Goal: Complete application form

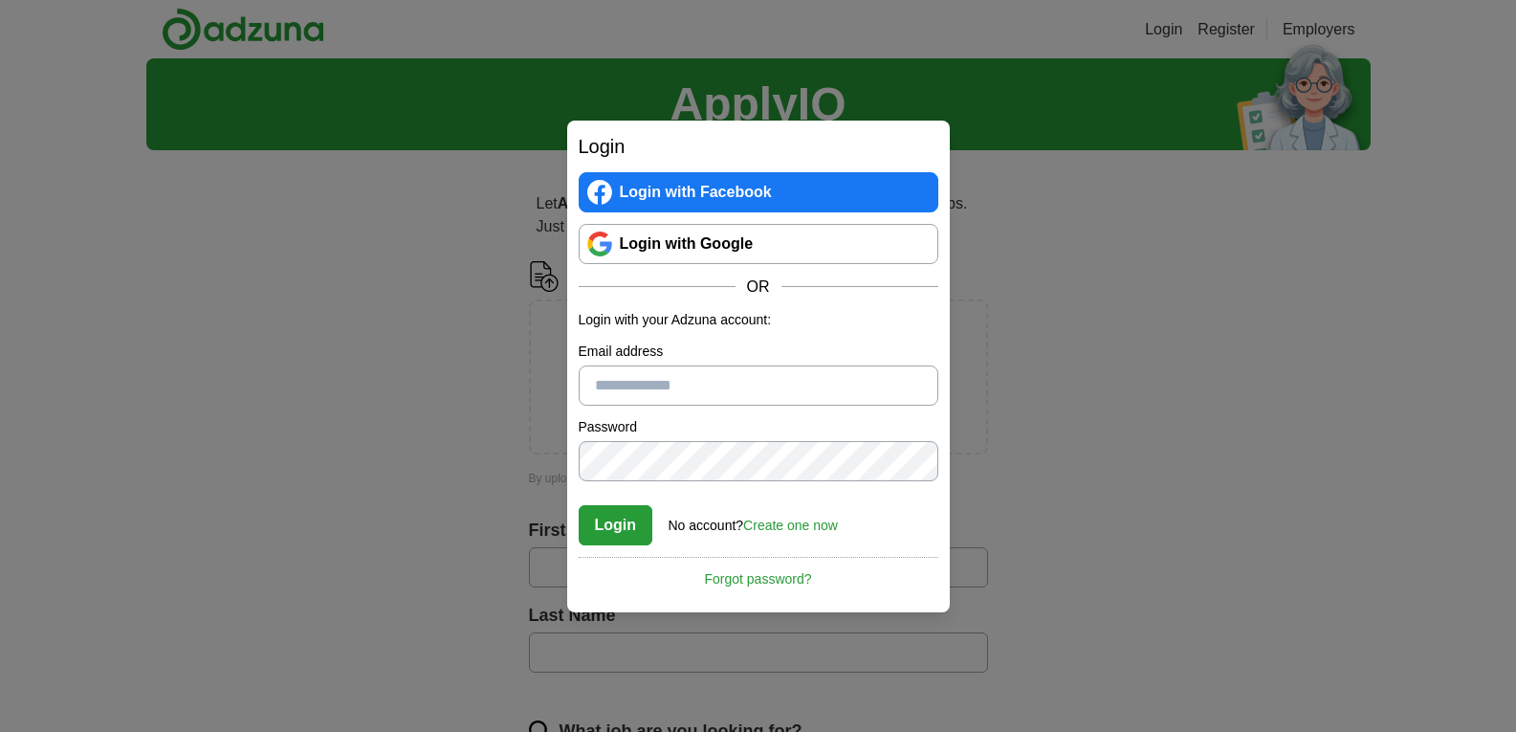
click at [688, 232] on link "Login with Google" at bounding box center [759, 244] width 360 height 40
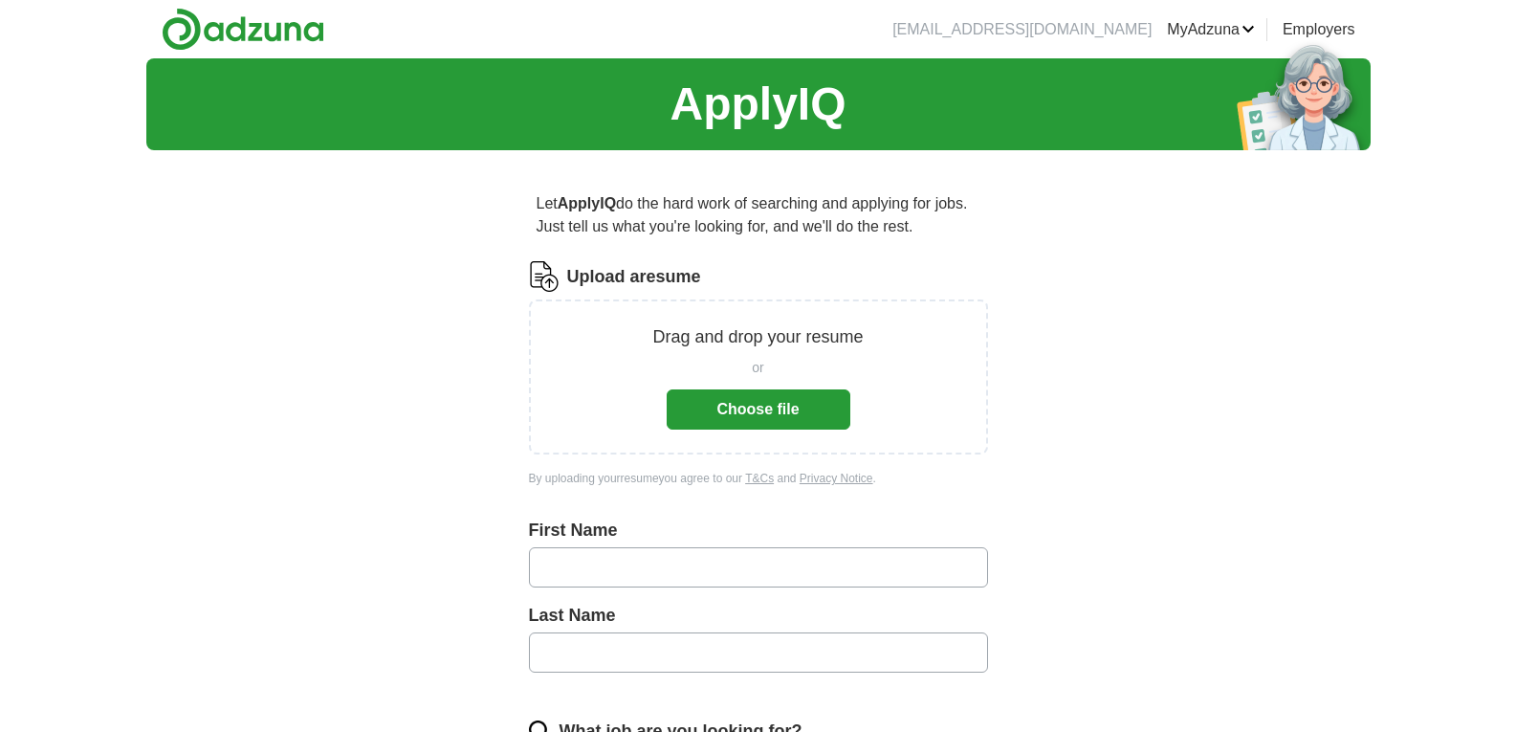
click at [740, 411] on button "Choose file" at bounding box center [759, 409] width 184 height 40
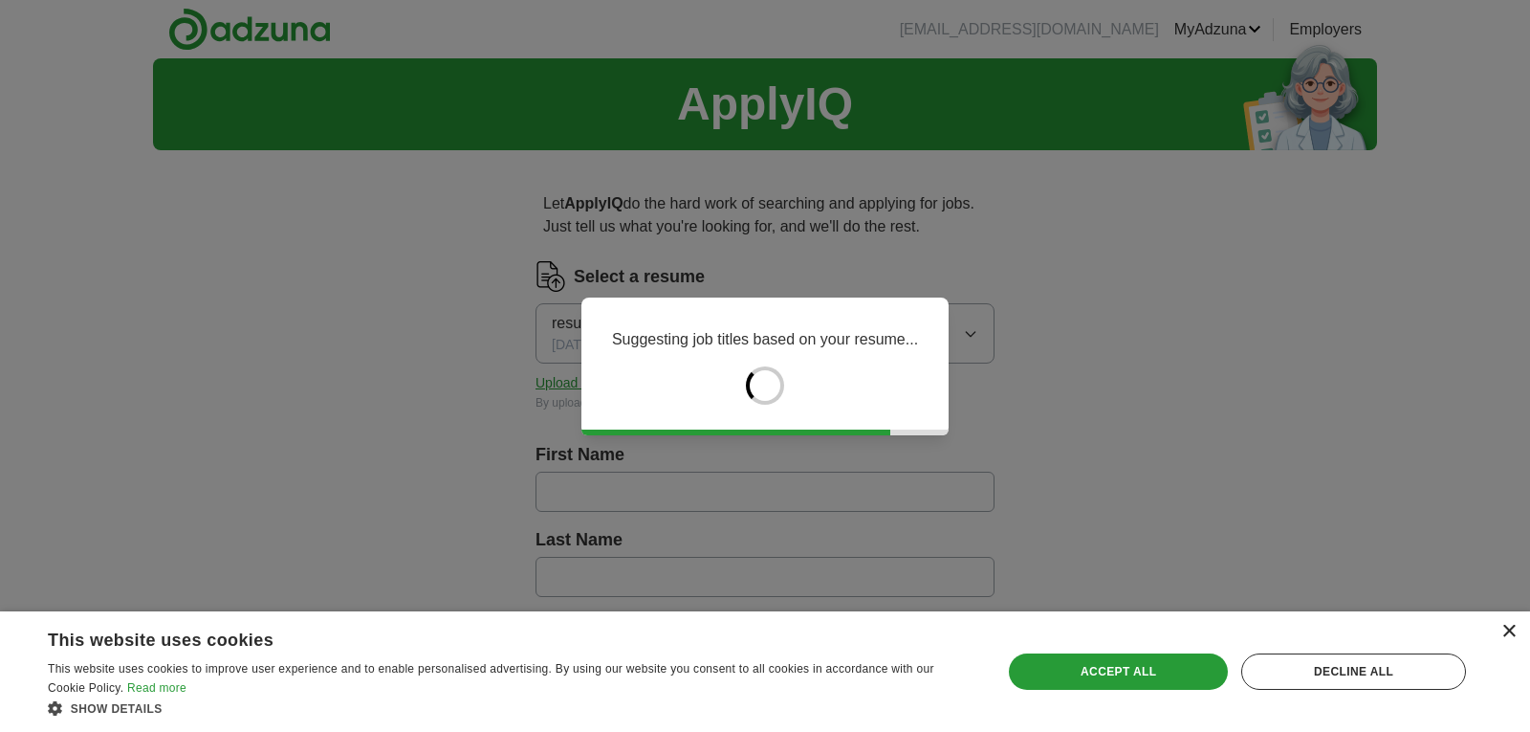
click at [1514, 634] on div "×" at bounding box center [1509, 632] width 14 height 14
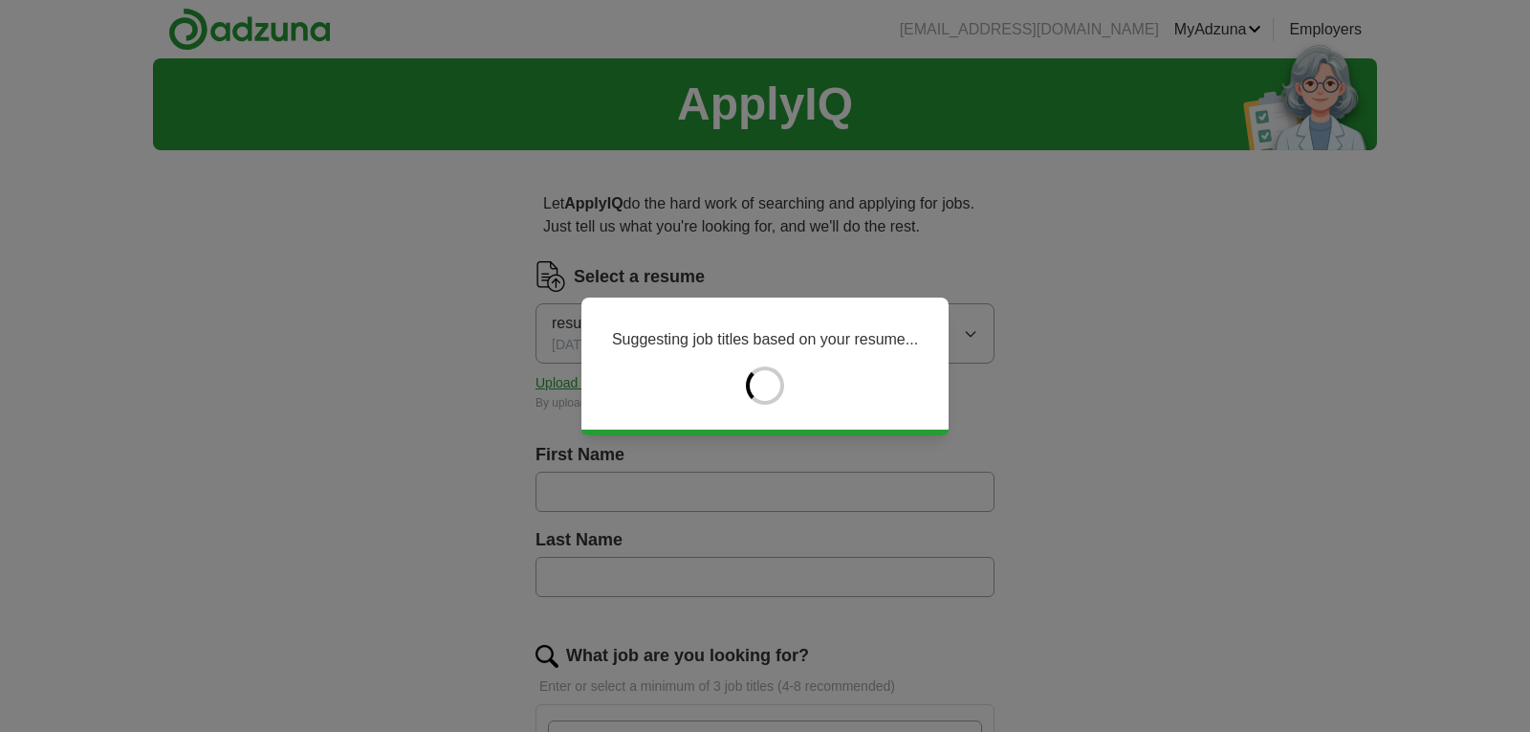
type input "*******"
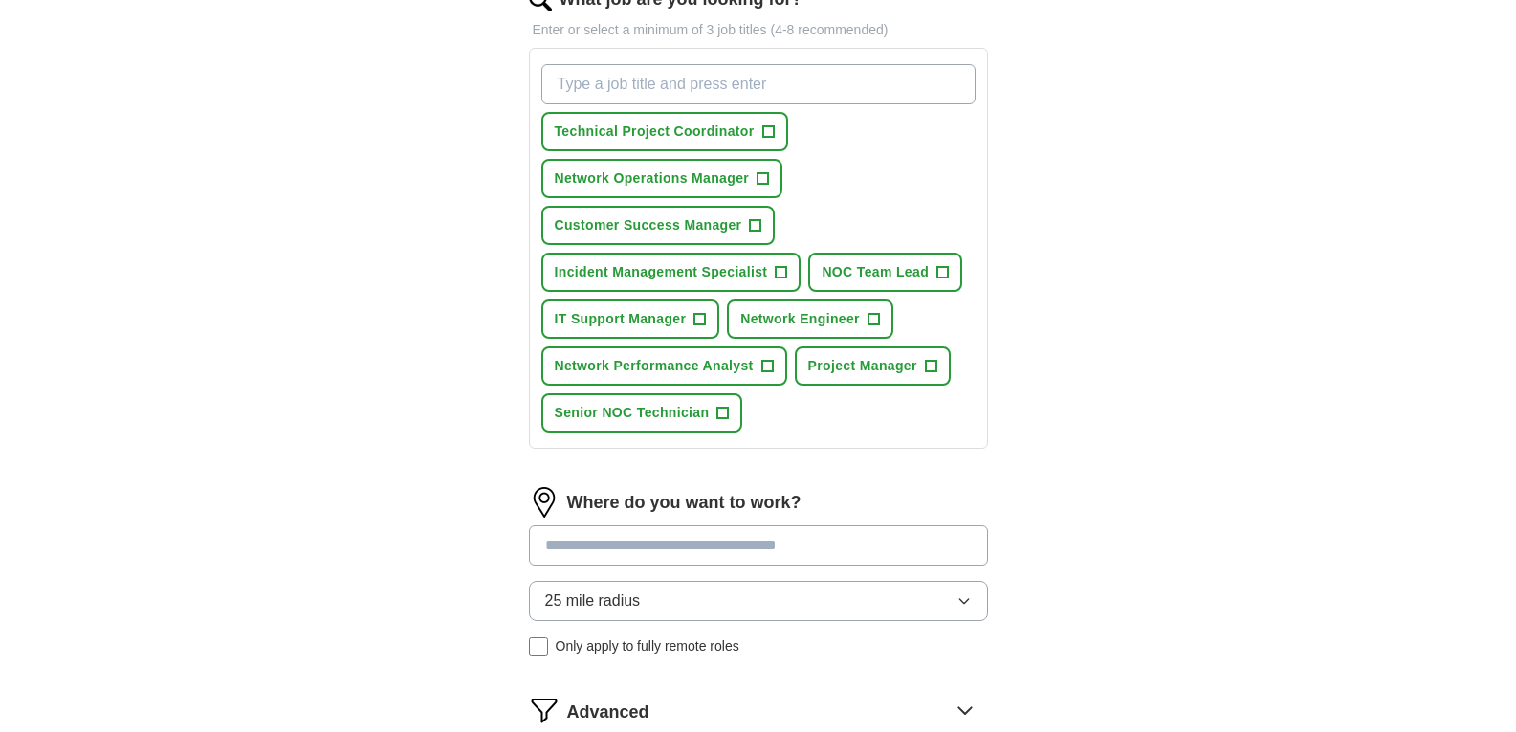
scroll to position [670, 0]
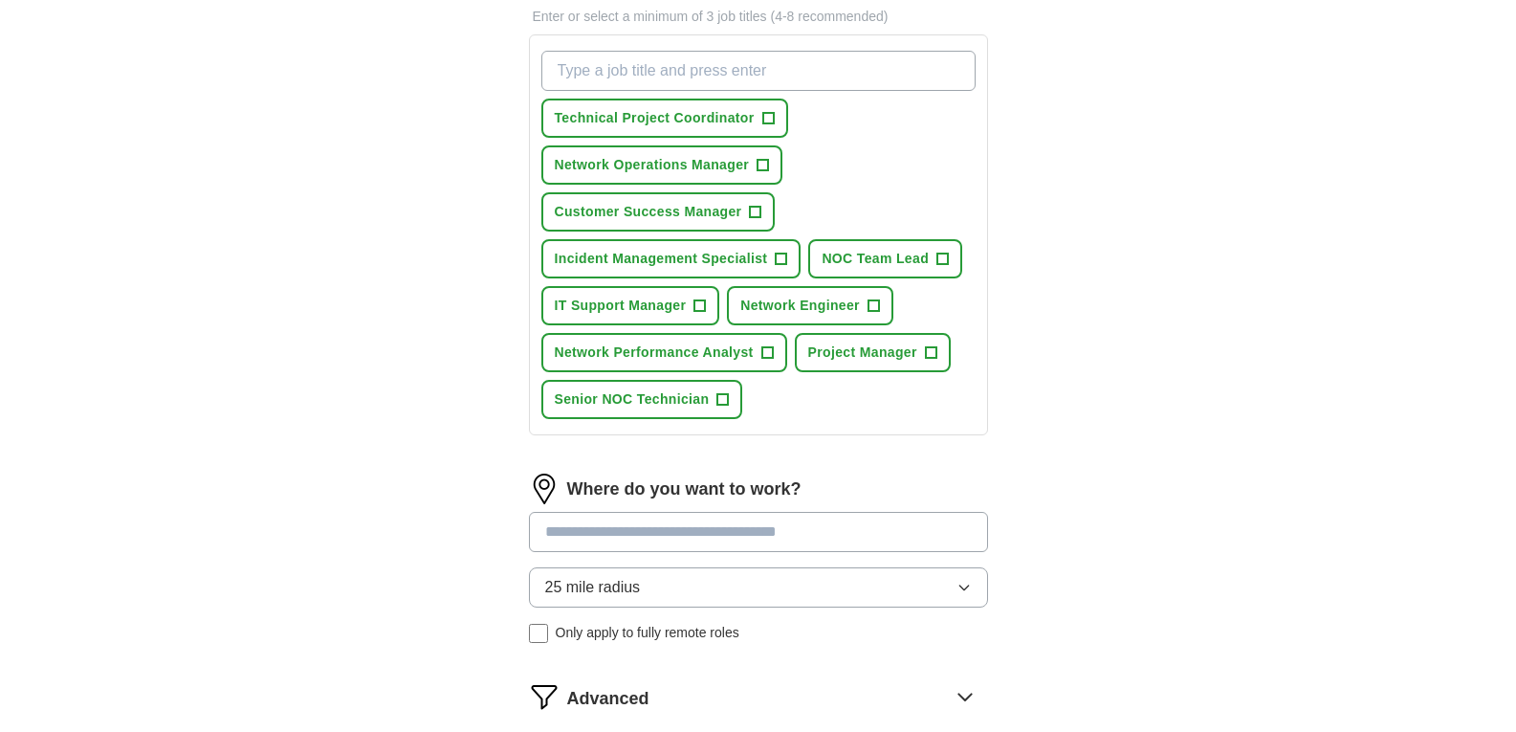
click at [669, 544] on input at bounding box center [758, 532] width 459 height 40
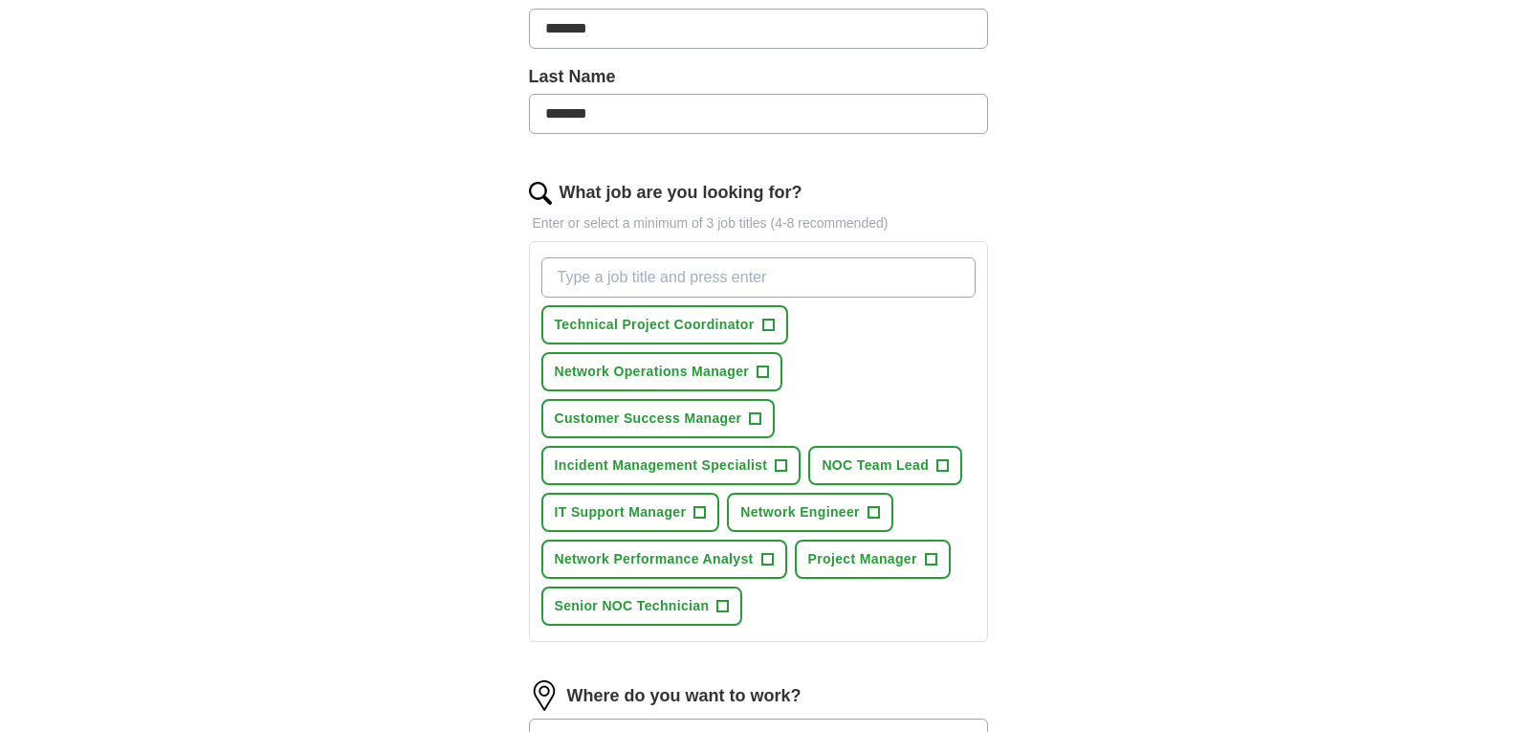
scroll to position [478, 0]
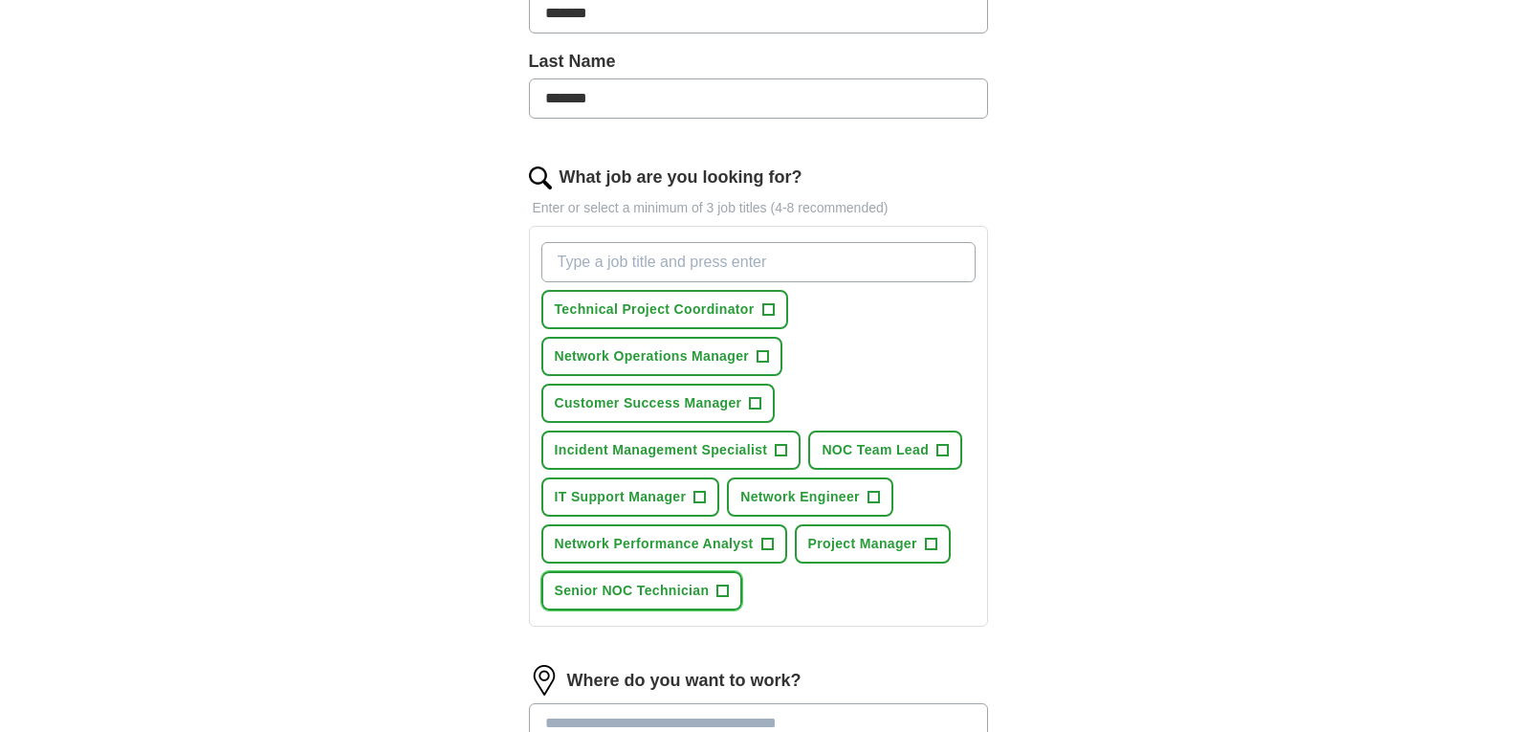
click at [725, 595] on span "+" at bounding box center [722, 590] width 11 height 15
click at [669, 593] on span "Senior NOC Technician" at bounding box center [632, 591] width 155 height 20
click at [814, 253] on input "What job are you looking for?" at bounding box center [758, 262] width 434 height 40
type input "NOC Technician"
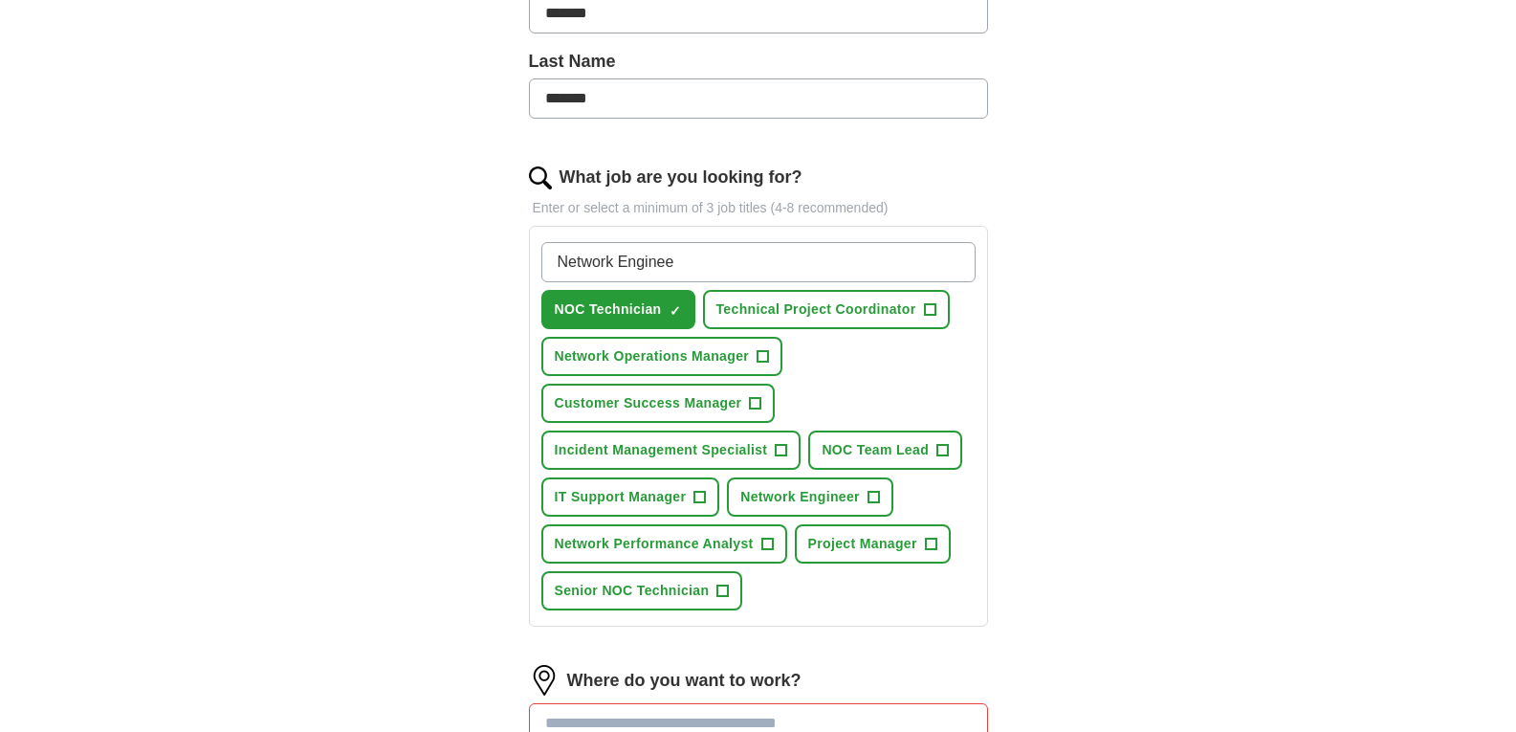
type input "Network Engineer"
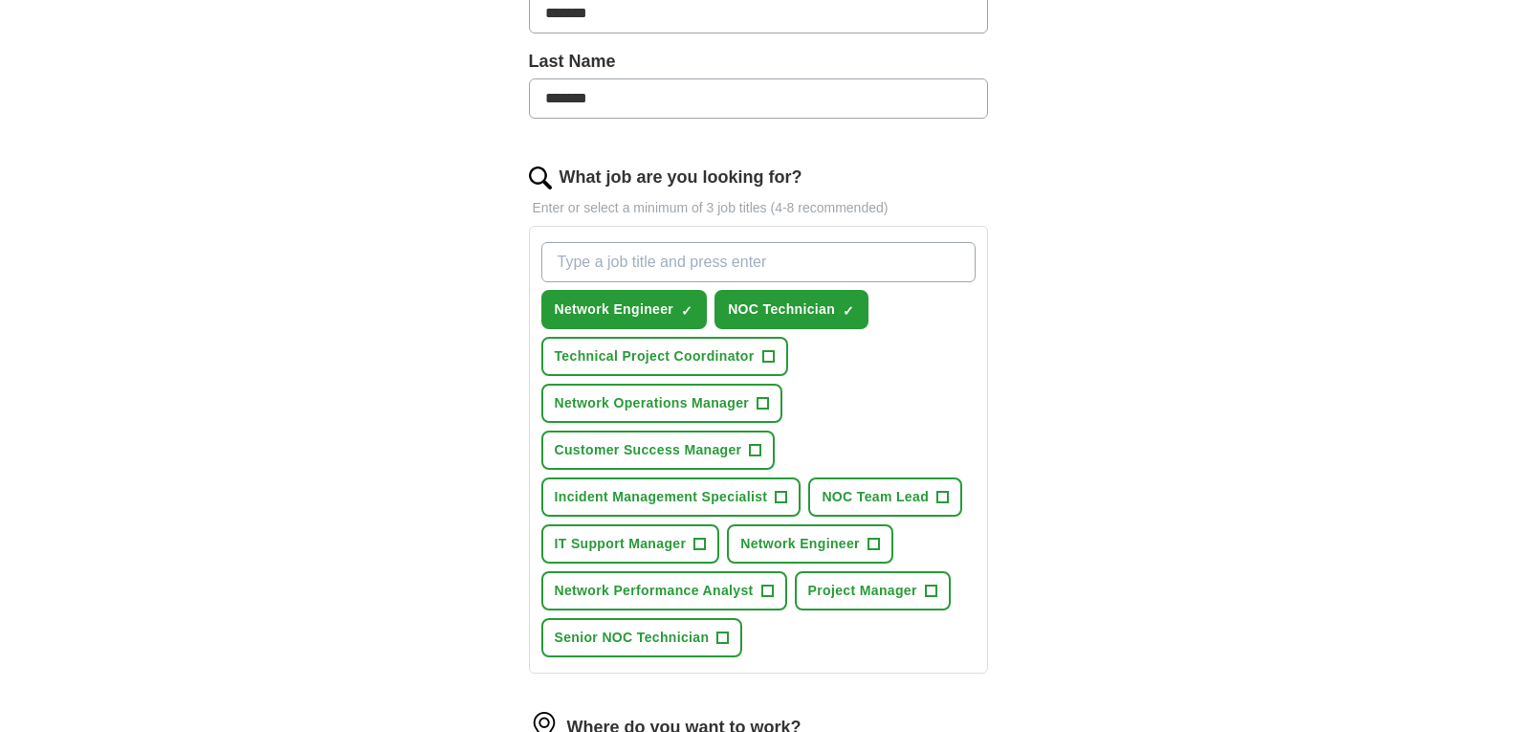
click at [723, 263] on input "What job are you looking for?" at bounding box center [758, 262] width 434 height 40
type input "Help Desk"
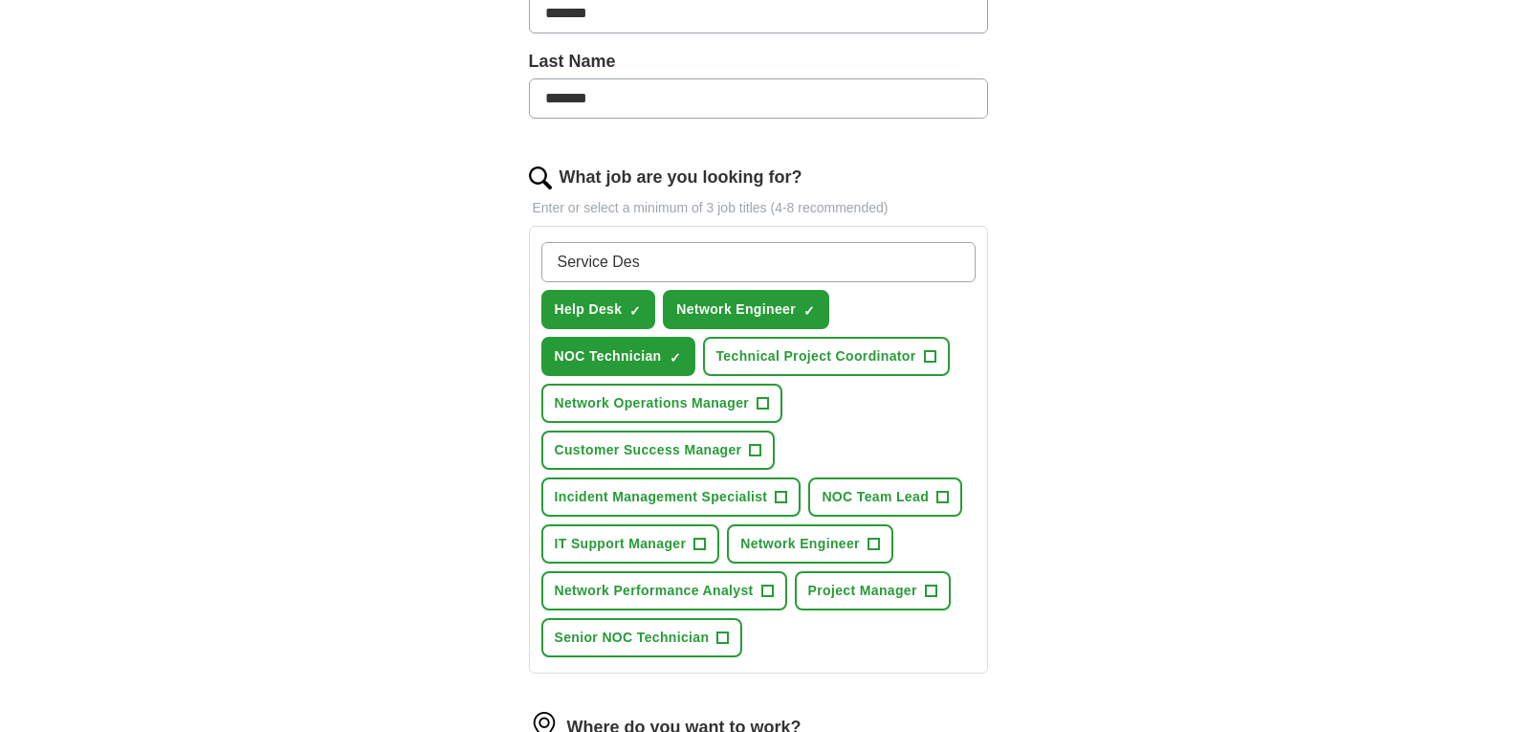
type input "Service Desk"
type input "Customer Service"
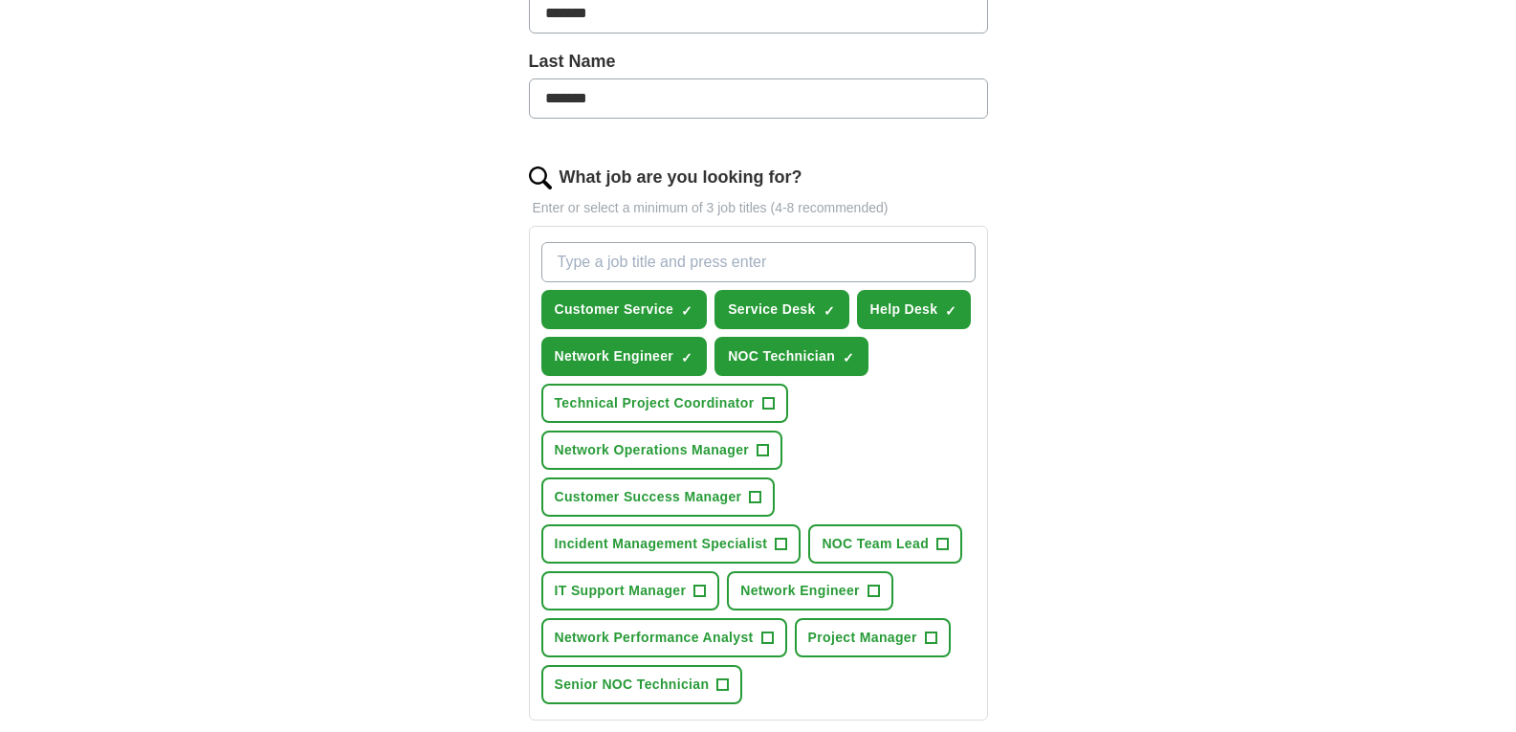
click at [726, 266] on input "What job are you looking for?" at bounding box center [758, 262] width 434 height 40
type input "Project Management"
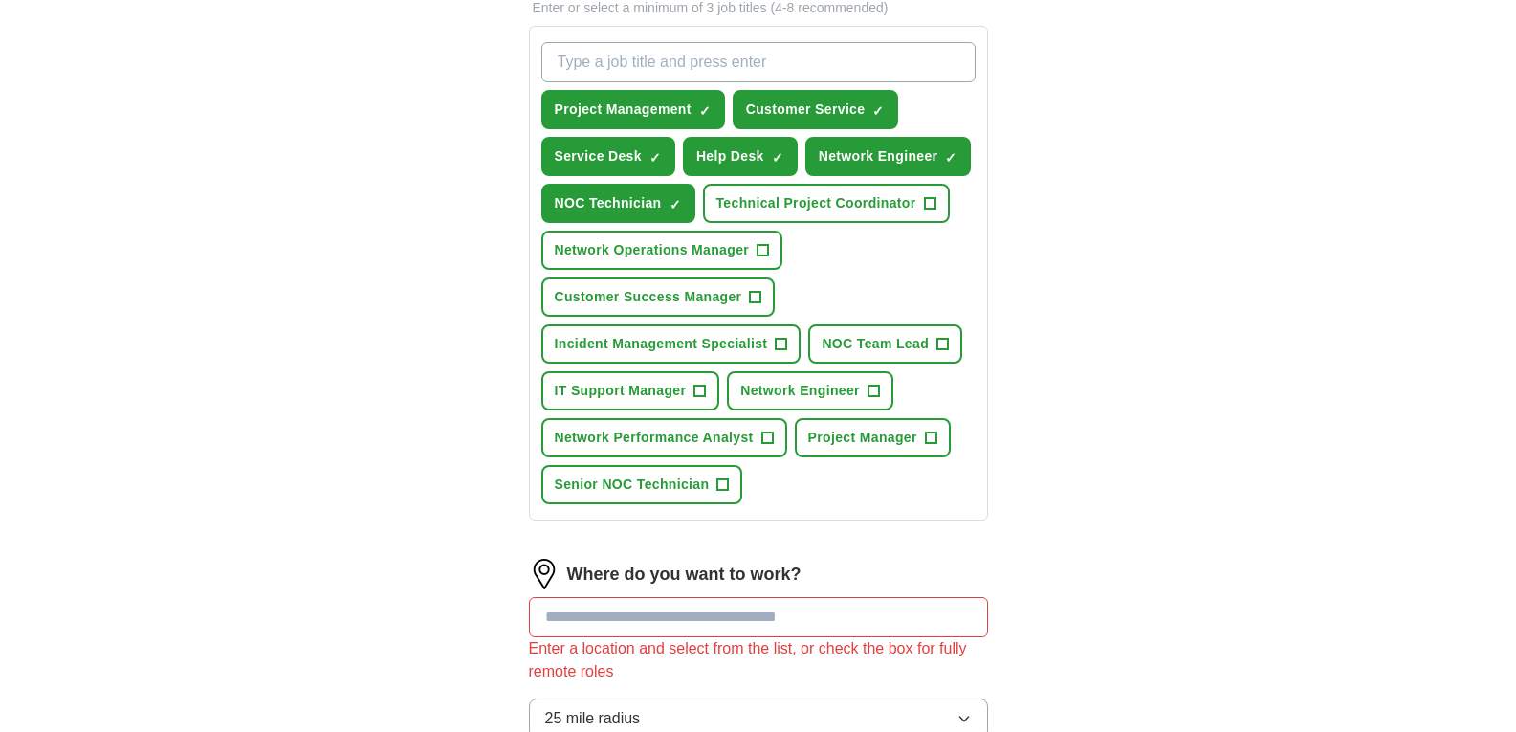
scroll to position [1052, 0]
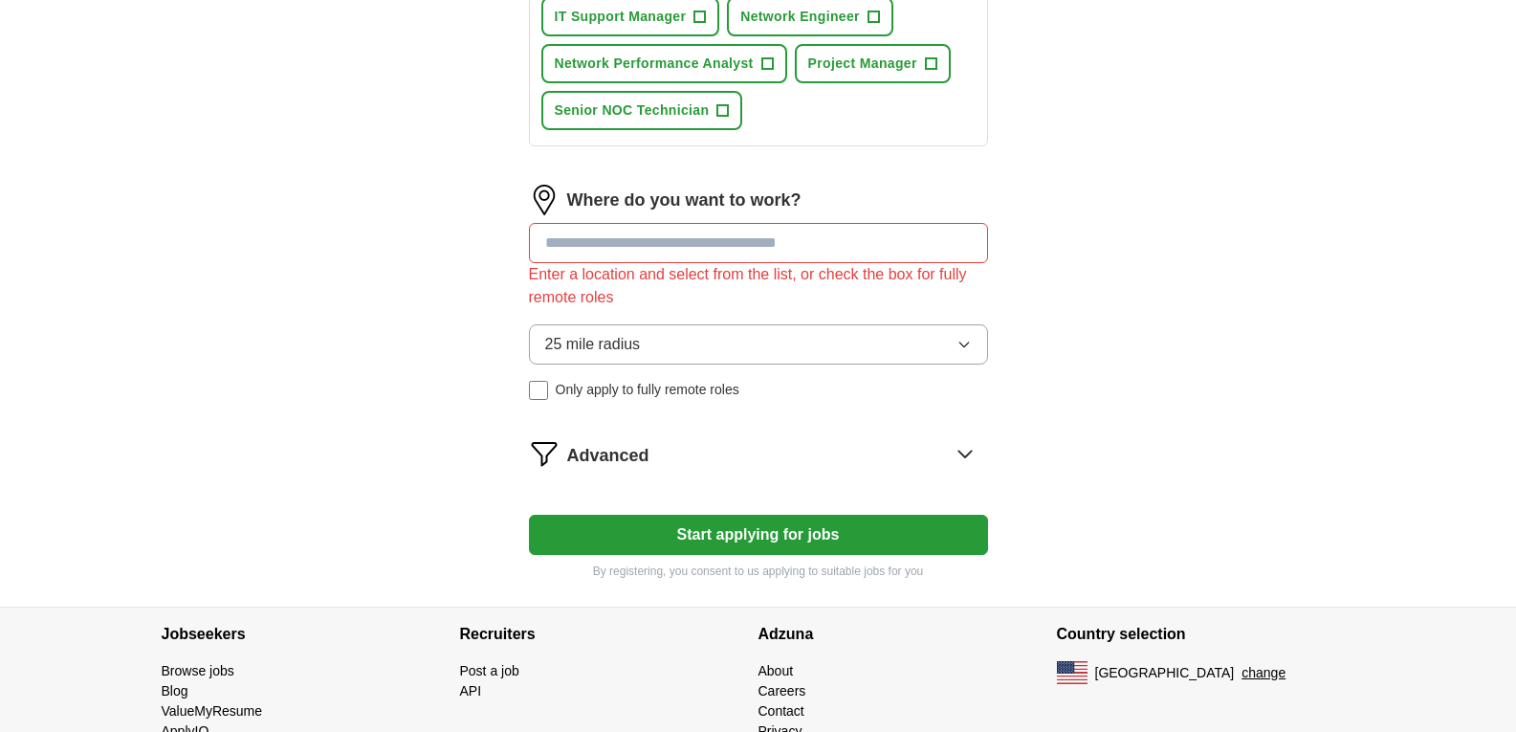
click at [845, 241] on input at bounding box center [758, 243] width 459 height 40
click at [943, 444] on div "Advanced" at bounding box center [777, 453] width 421 height 31
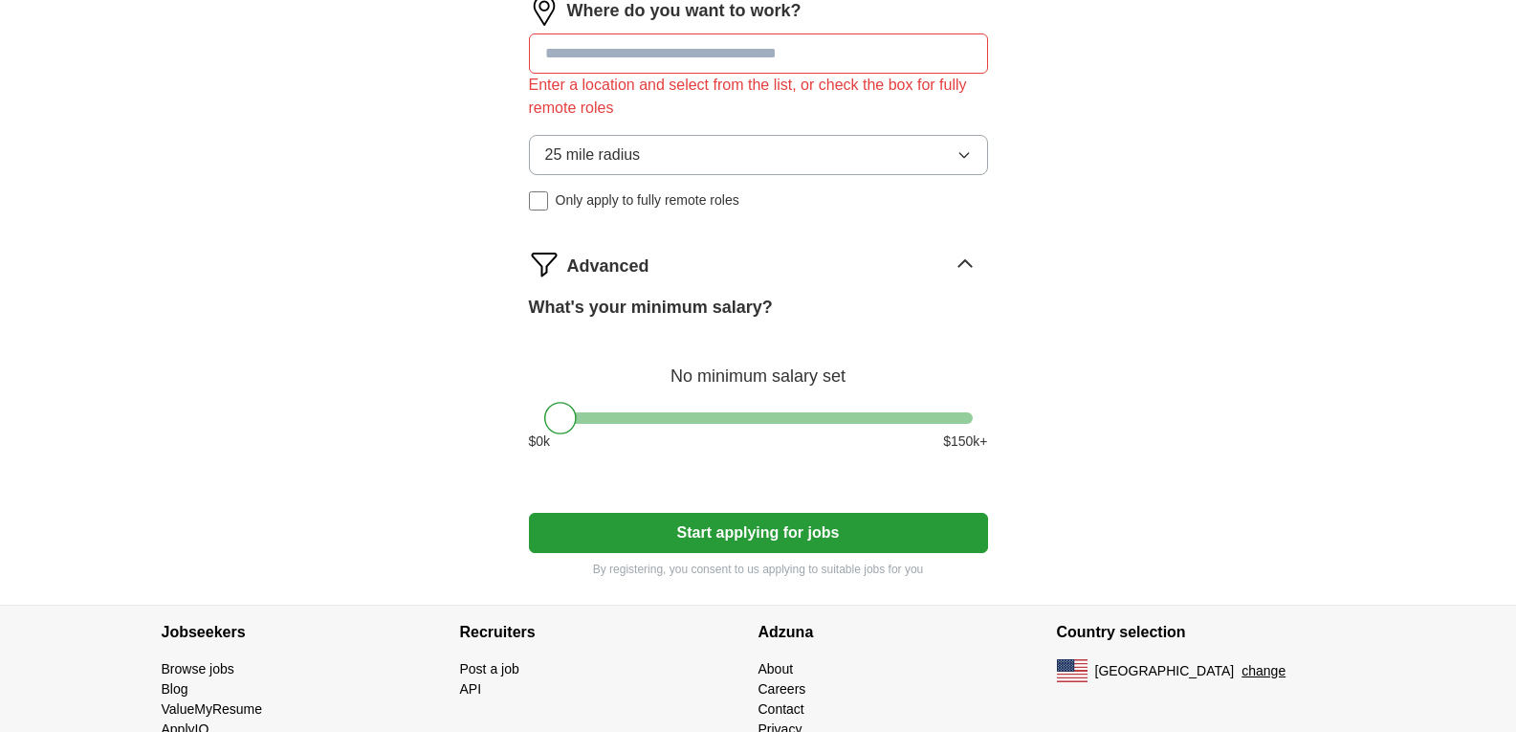
scroll to position [1243, 0]
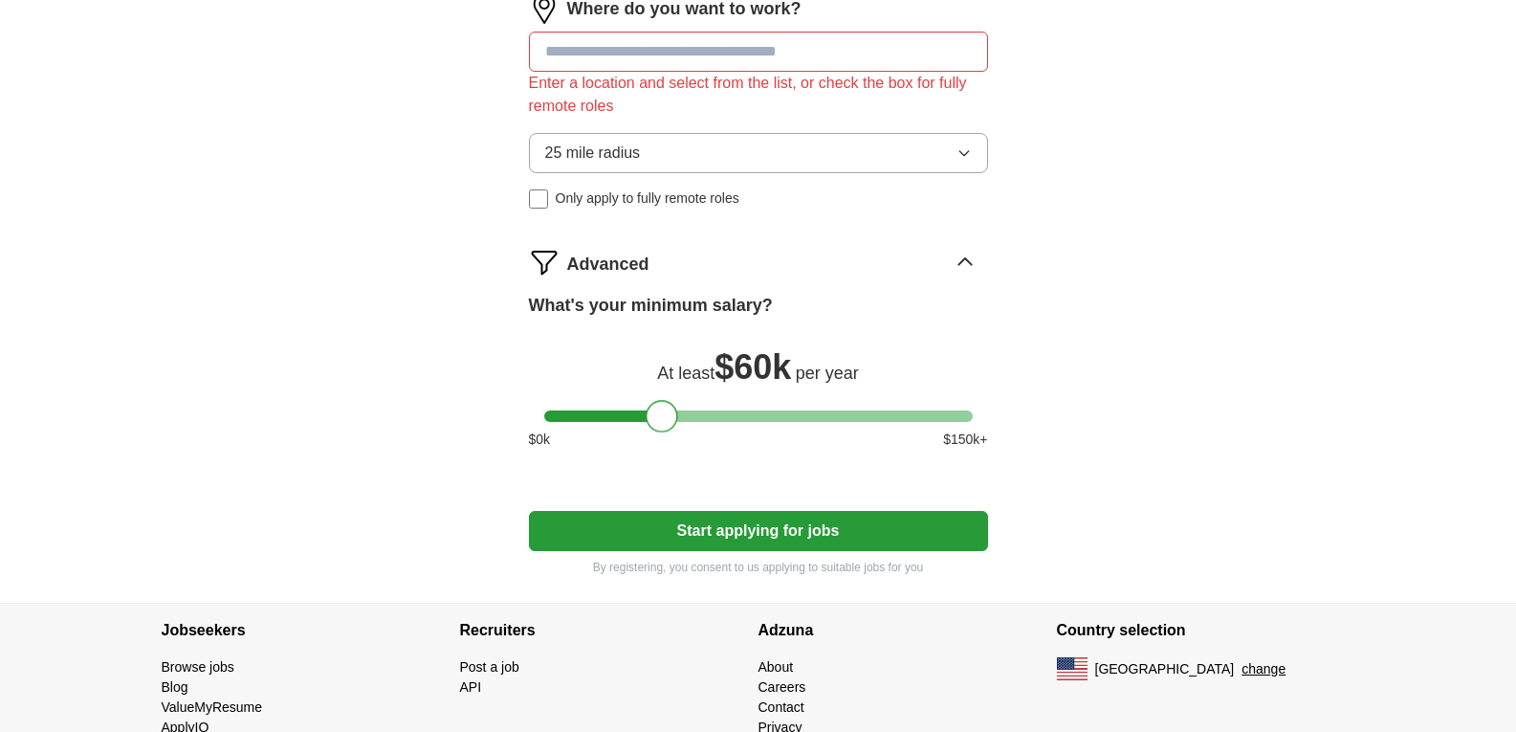
drag, startPoint x: 561, startPoint y: 421, endPoint x: 662, endPoint y: 402, distance: 102.2
click at [662, 402] on div at bounding box center [662, 416] width 33 height 33
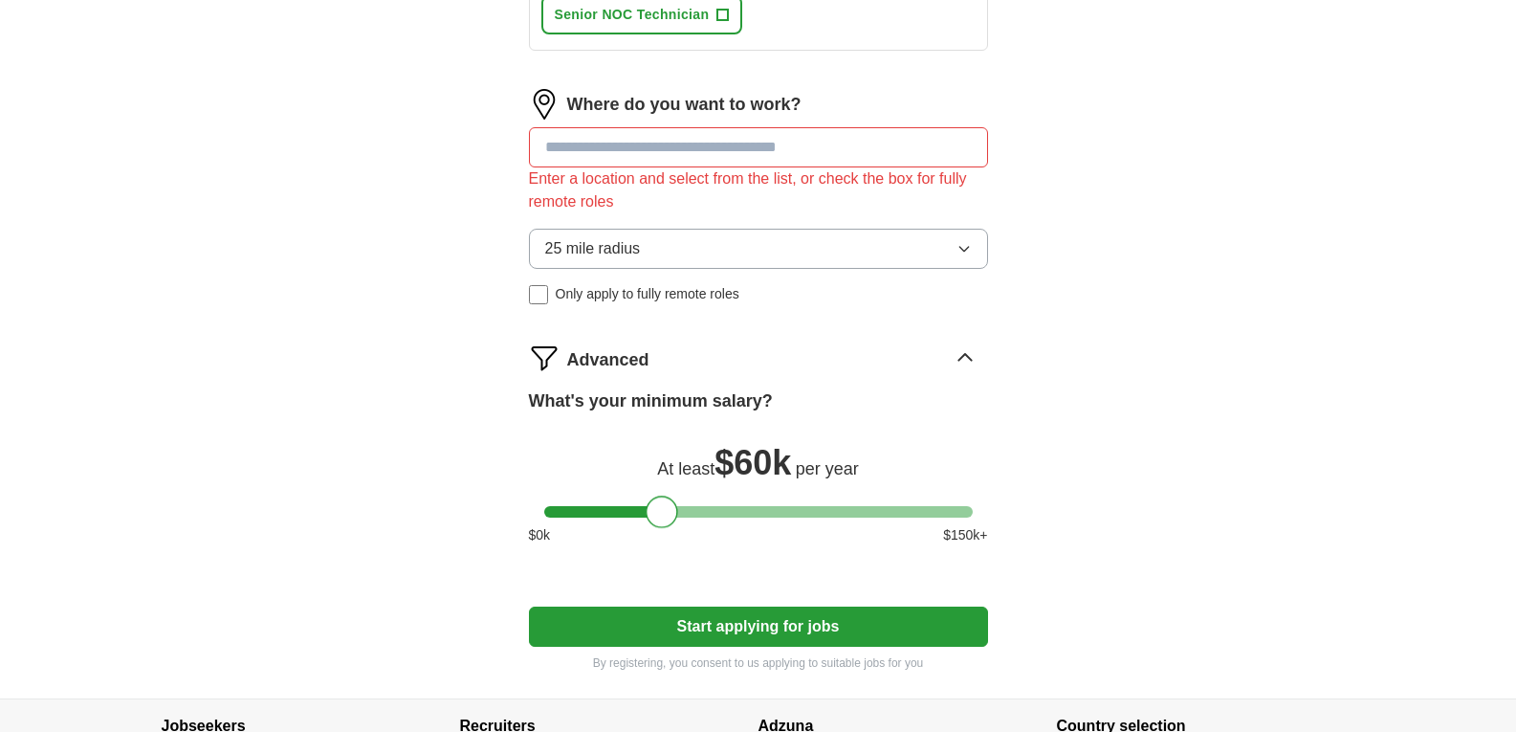
scroll to position [1052, 0]
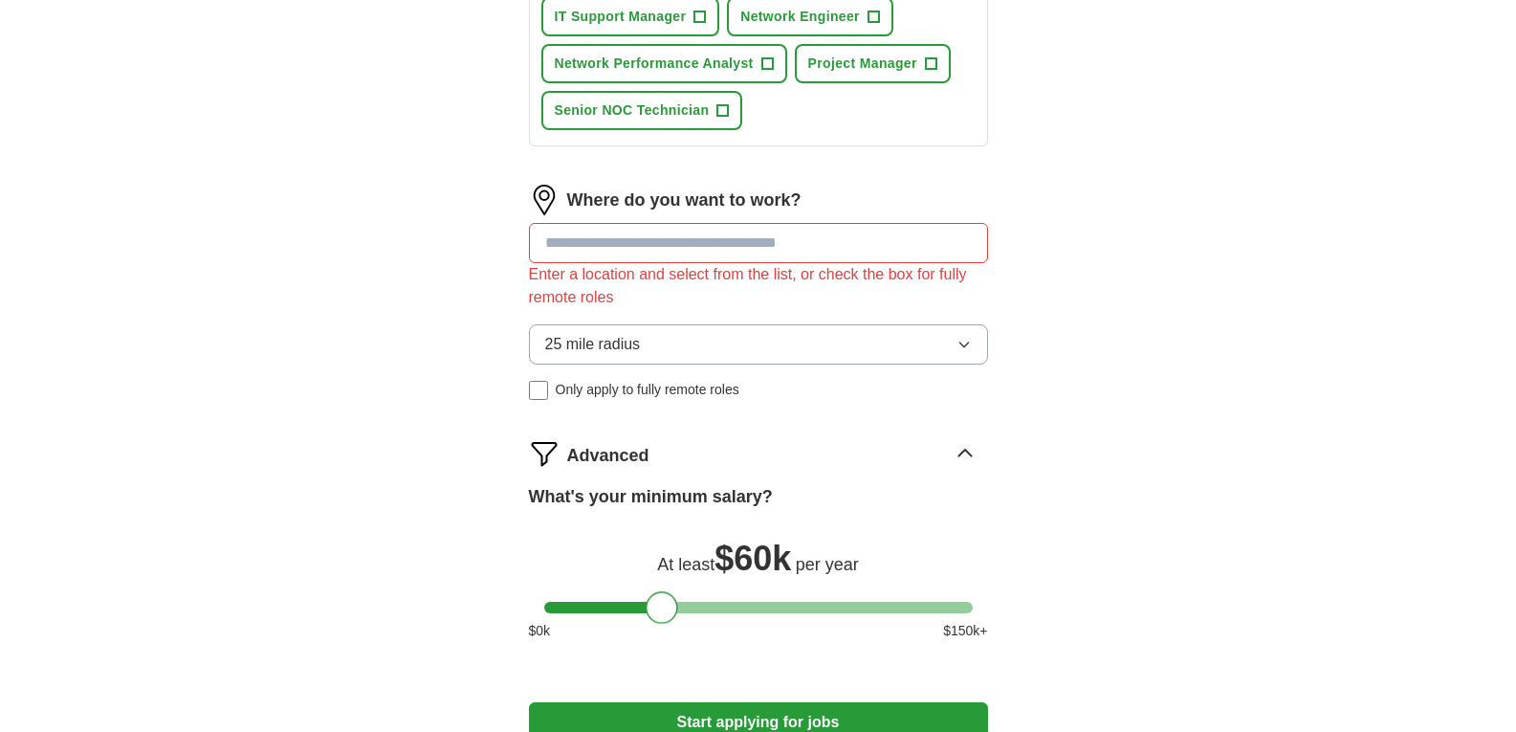
click at [725, 242] on input at bounding box center [758, 243] width 459 height 40
type input "*"
type input "*******"
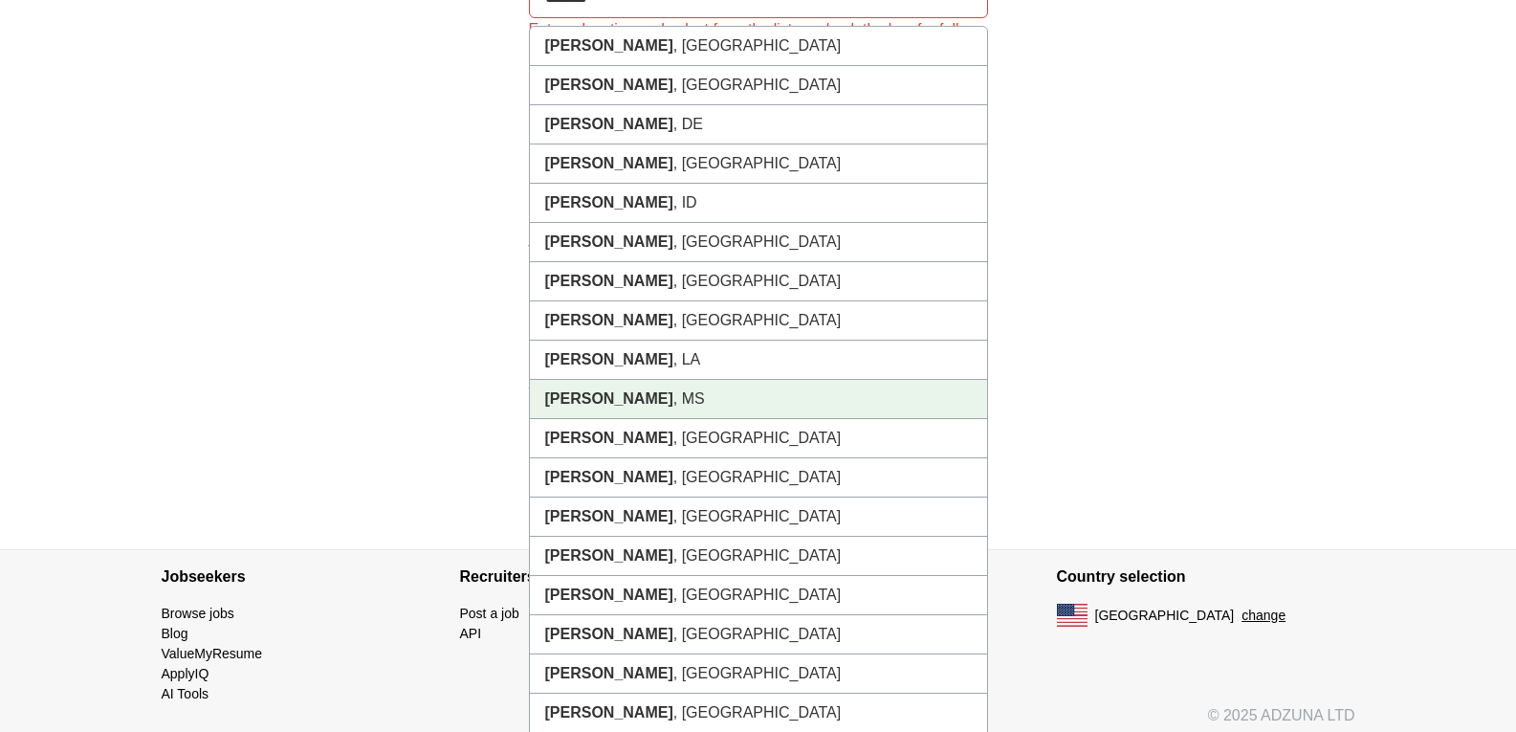
scroll to position [1339, 0]
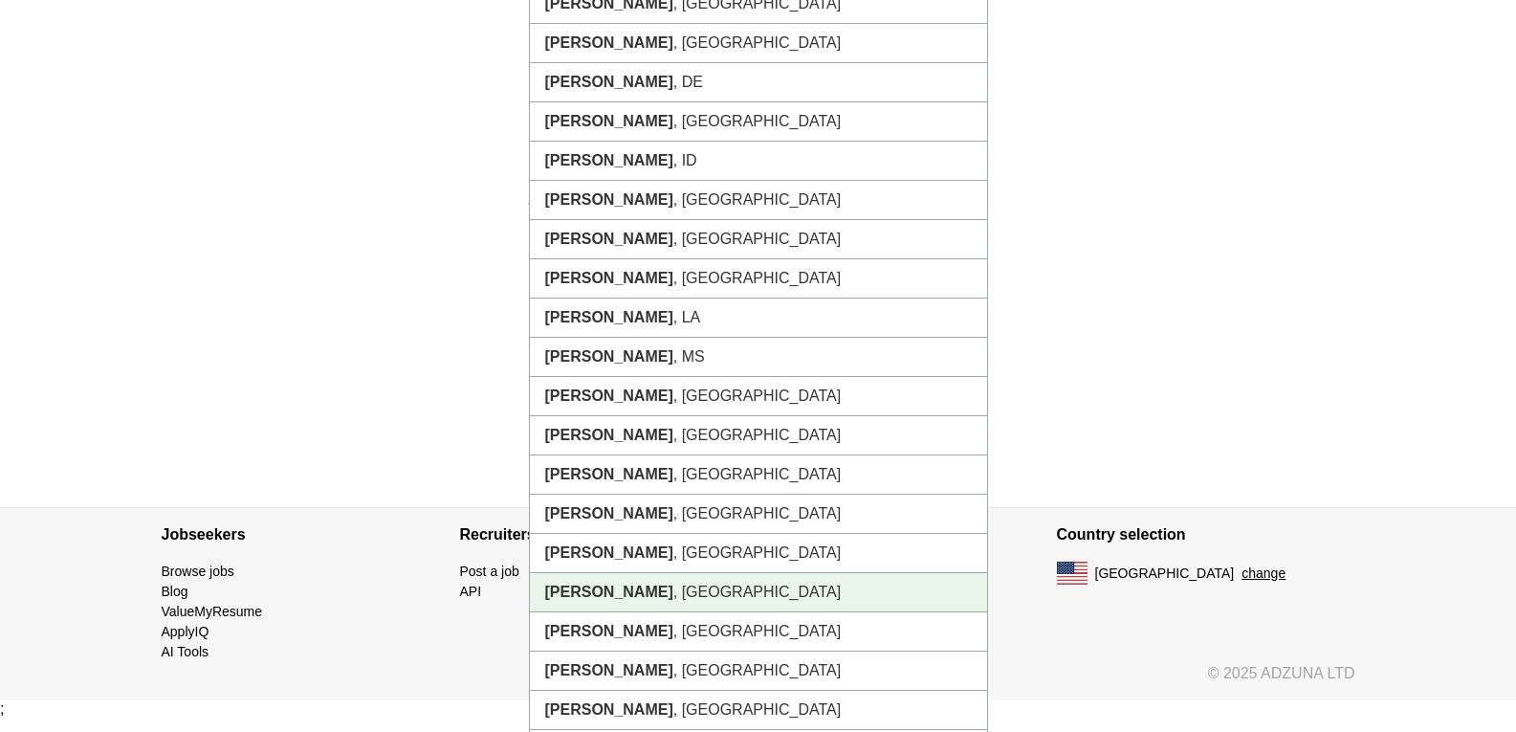
click at [609, 585] on li "[GEOGRAPHIC_DATA] , [GEOGRAPHIC_DATA]" at bounding box center [758, 592] width 457 height 39
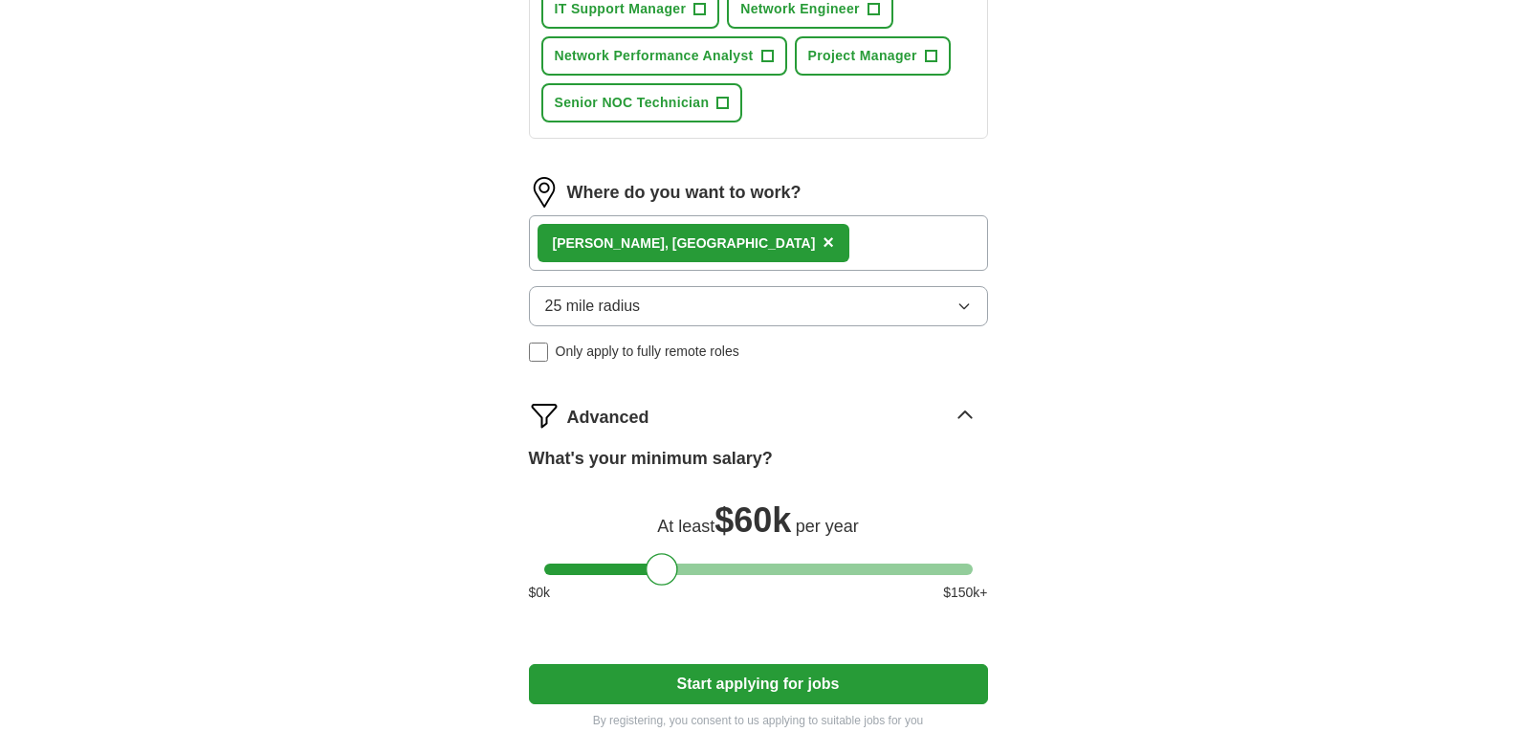
scroll to position [1009, 0]
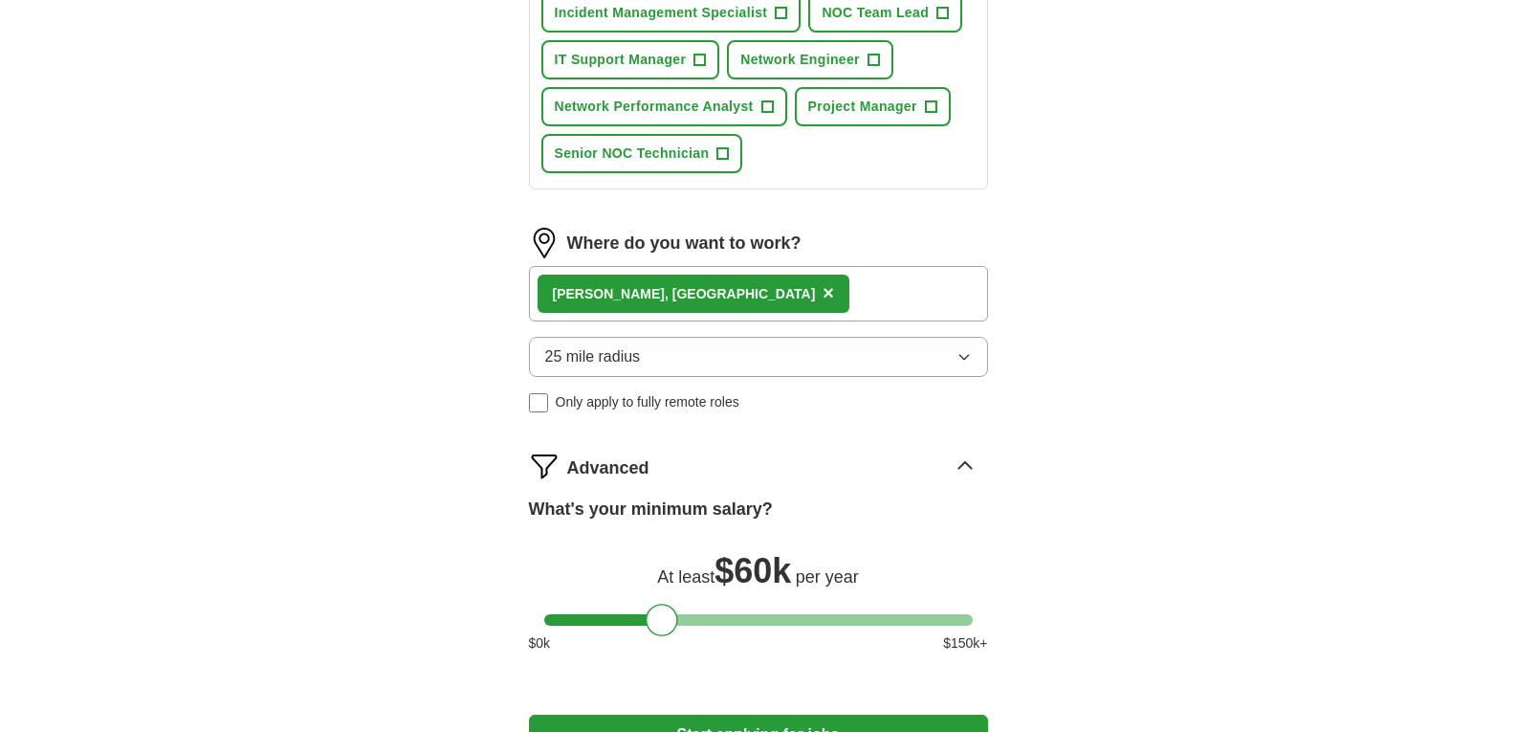
click at [847, 359] on button "25 mile radius" at bounding box center [758, 357] width 459 height 40
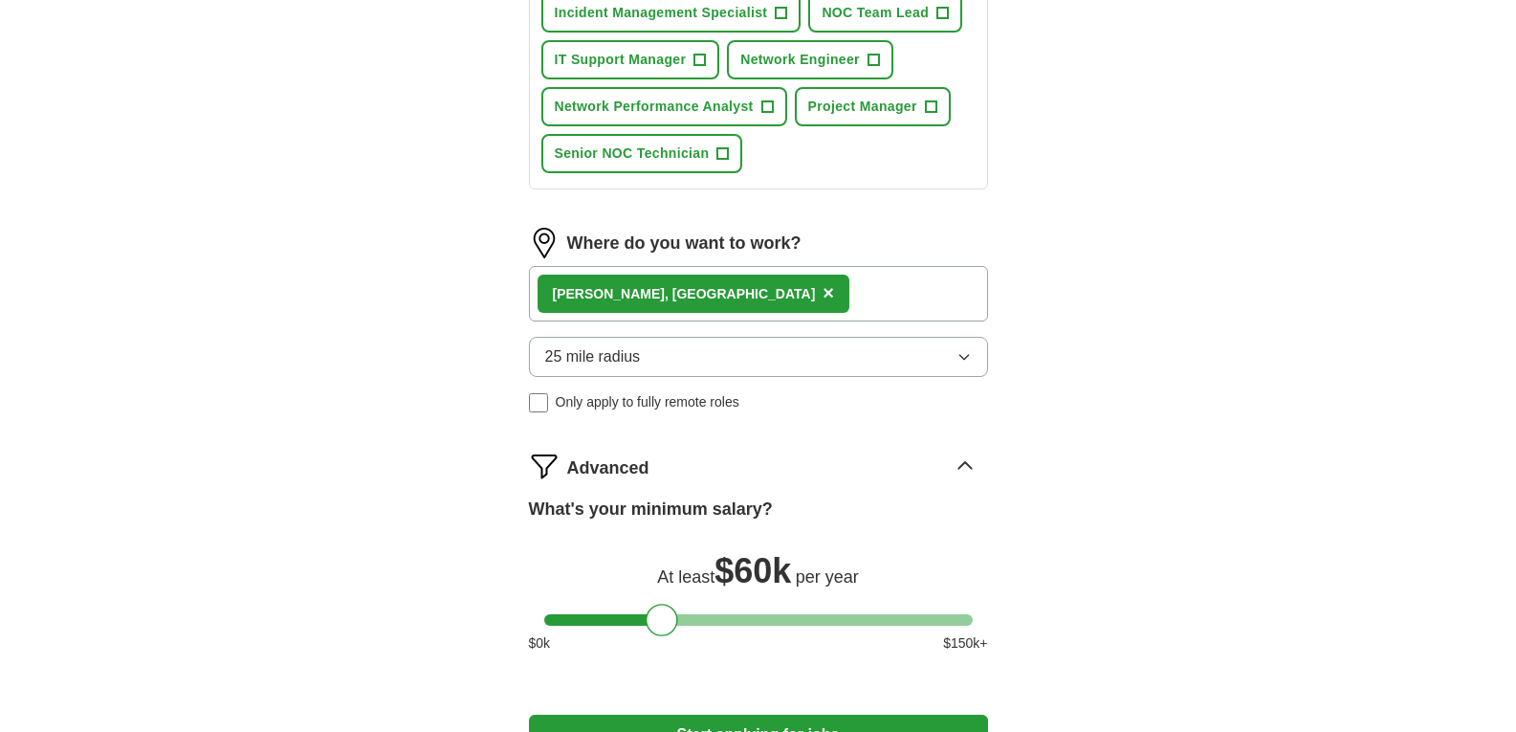
click at [774, 302] on div "Clayton , [GEOGRAPHIC_DATA] ×" at bounding box center [758, 293] width 459 height 55
click at [779, 296] on div "Clayton , [GEOGRAPHIC_DATA] ×" at bounding box center [758, 293] width 459 height 55
click at [739, 294] on div "Clayton , [GEOGRAPHIC_DATA] ×" at bounding box center [758, 293] width 459 height 55
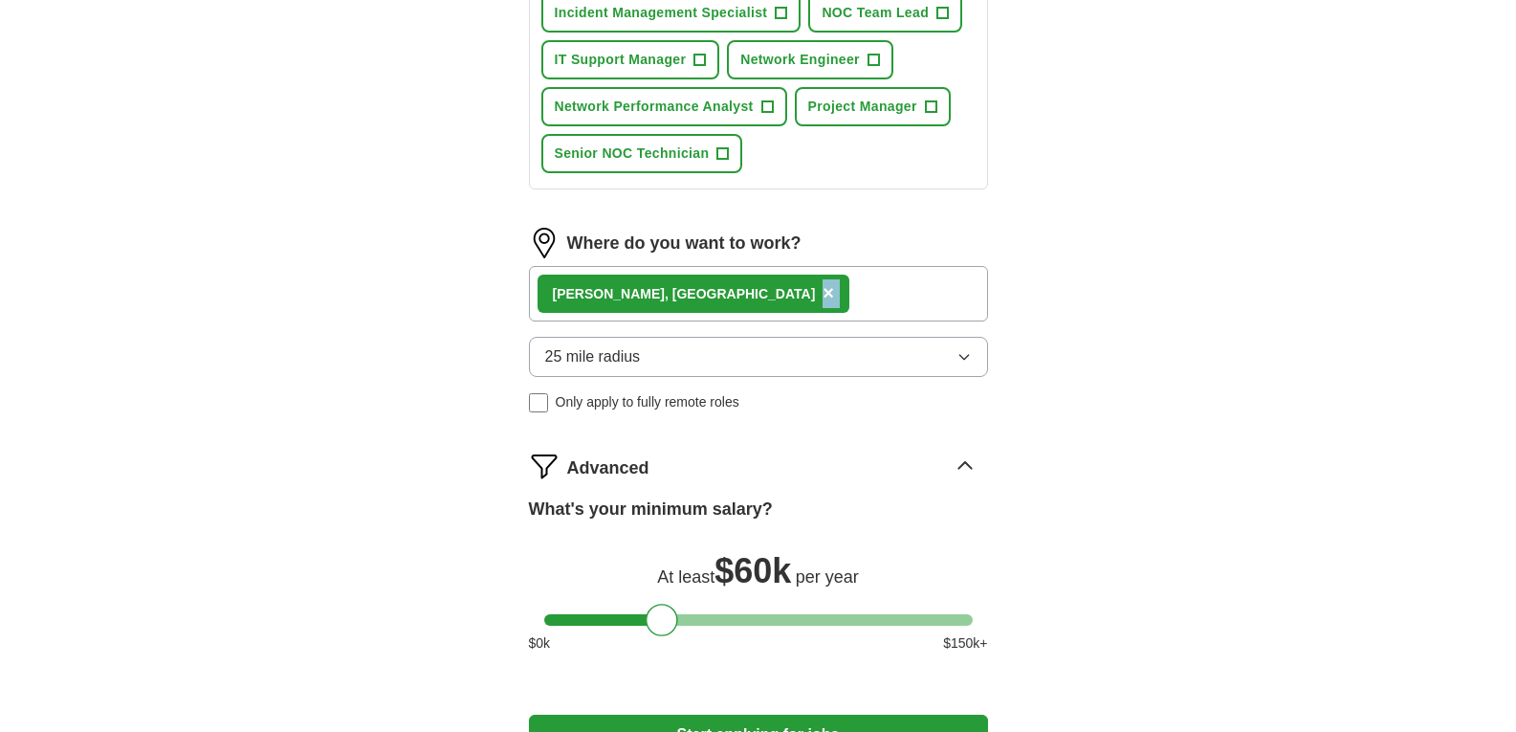
click at [739, 294] on div "Clayton , [GEOGRAPHIC_DATA] ×" at bounding box center [758, 293] width 459 height 55
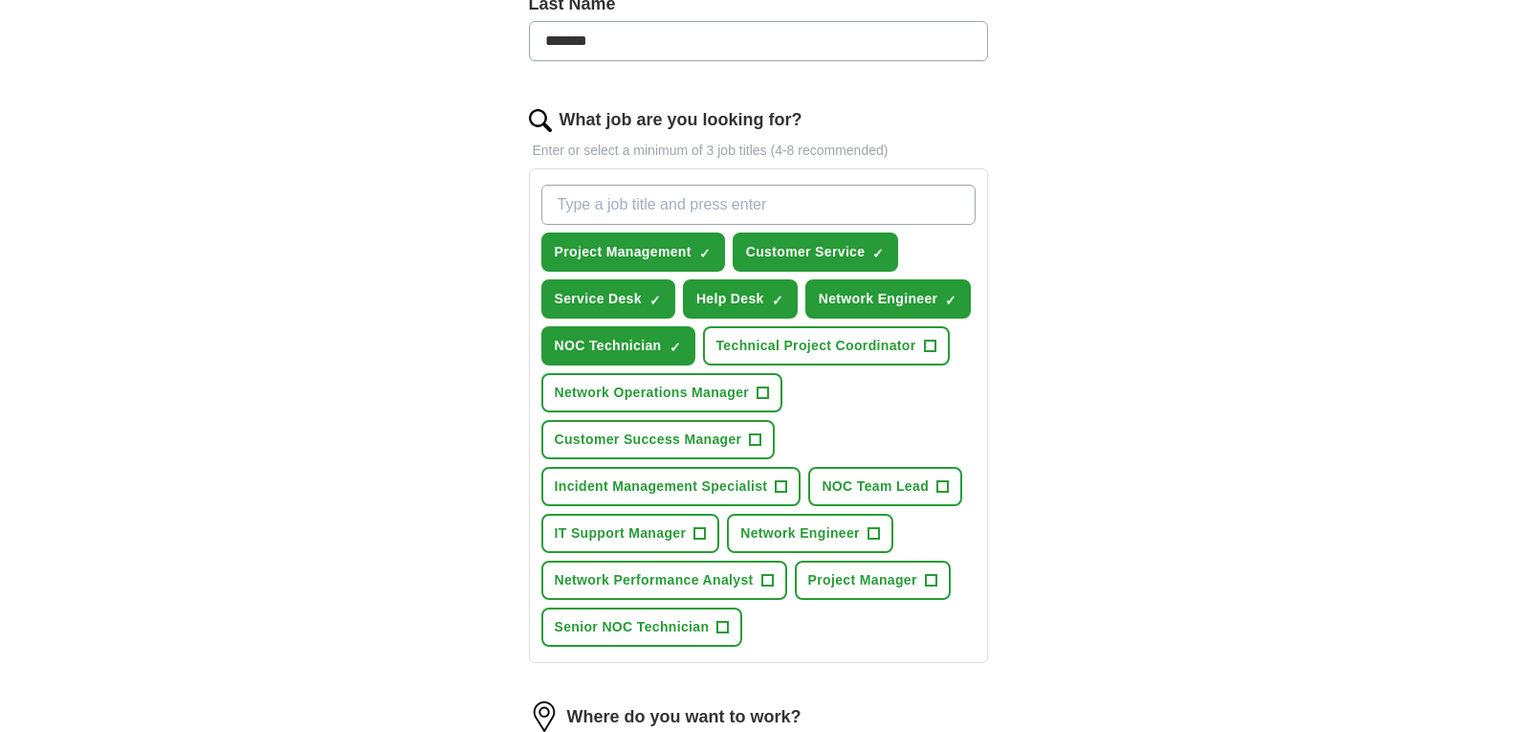
scroll to position [531, 0]
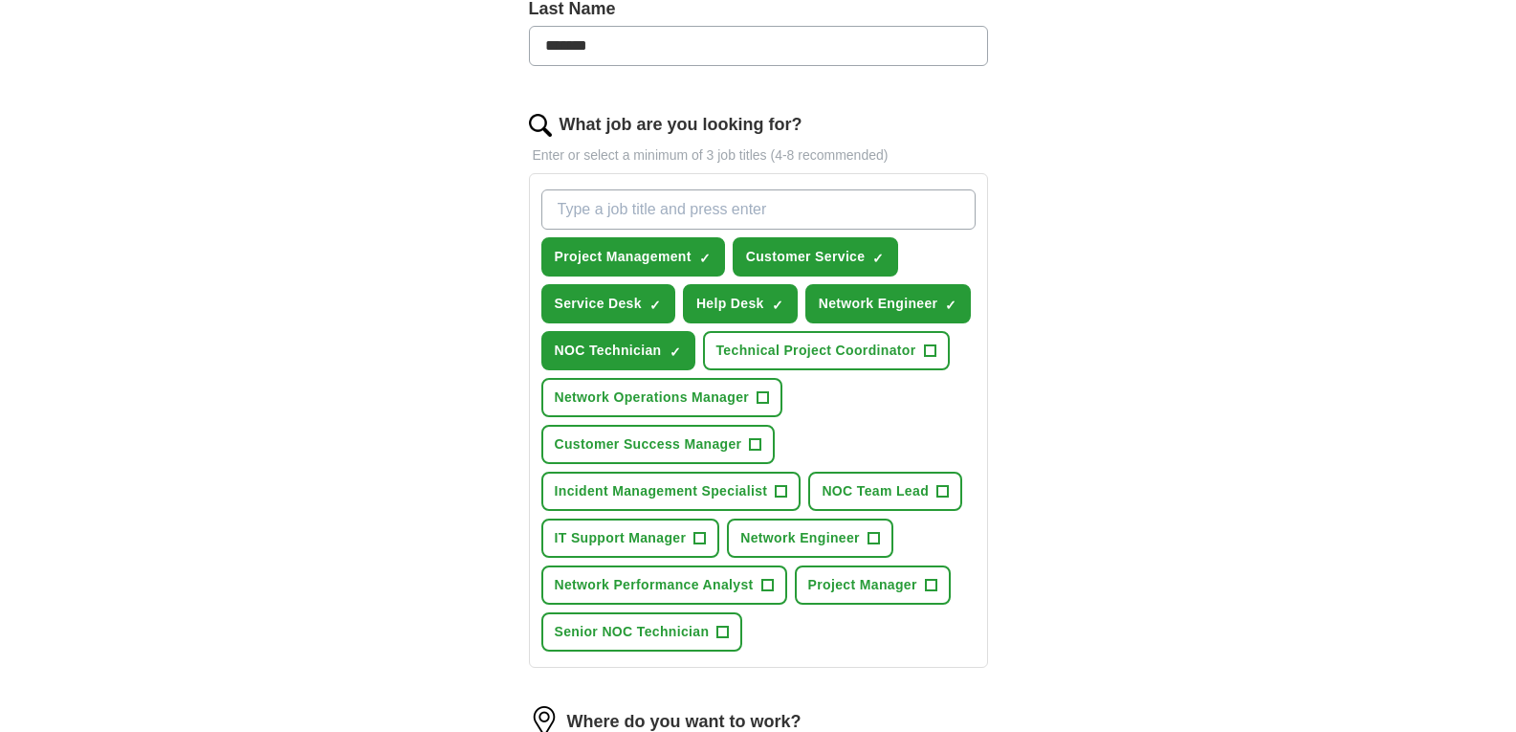
click at [721, 212] on input "What job are you looking for?" at bounding box center [758, 209] width 434 height 40
type input "IT Support"
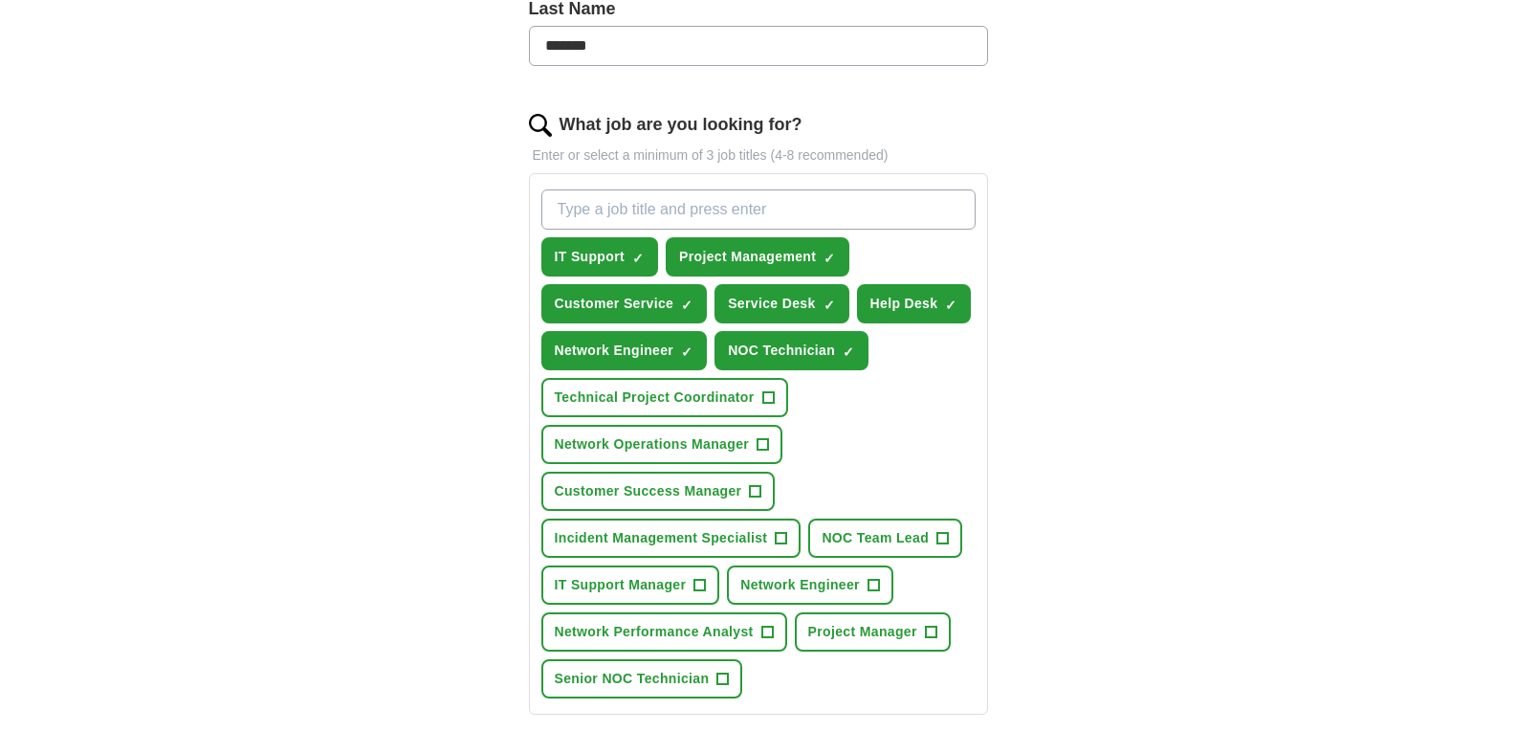
click at [734, 202] on input "What job are you looking for?" at bounding box center [758, 209] width 434 height 40
type input "IT Analyst"
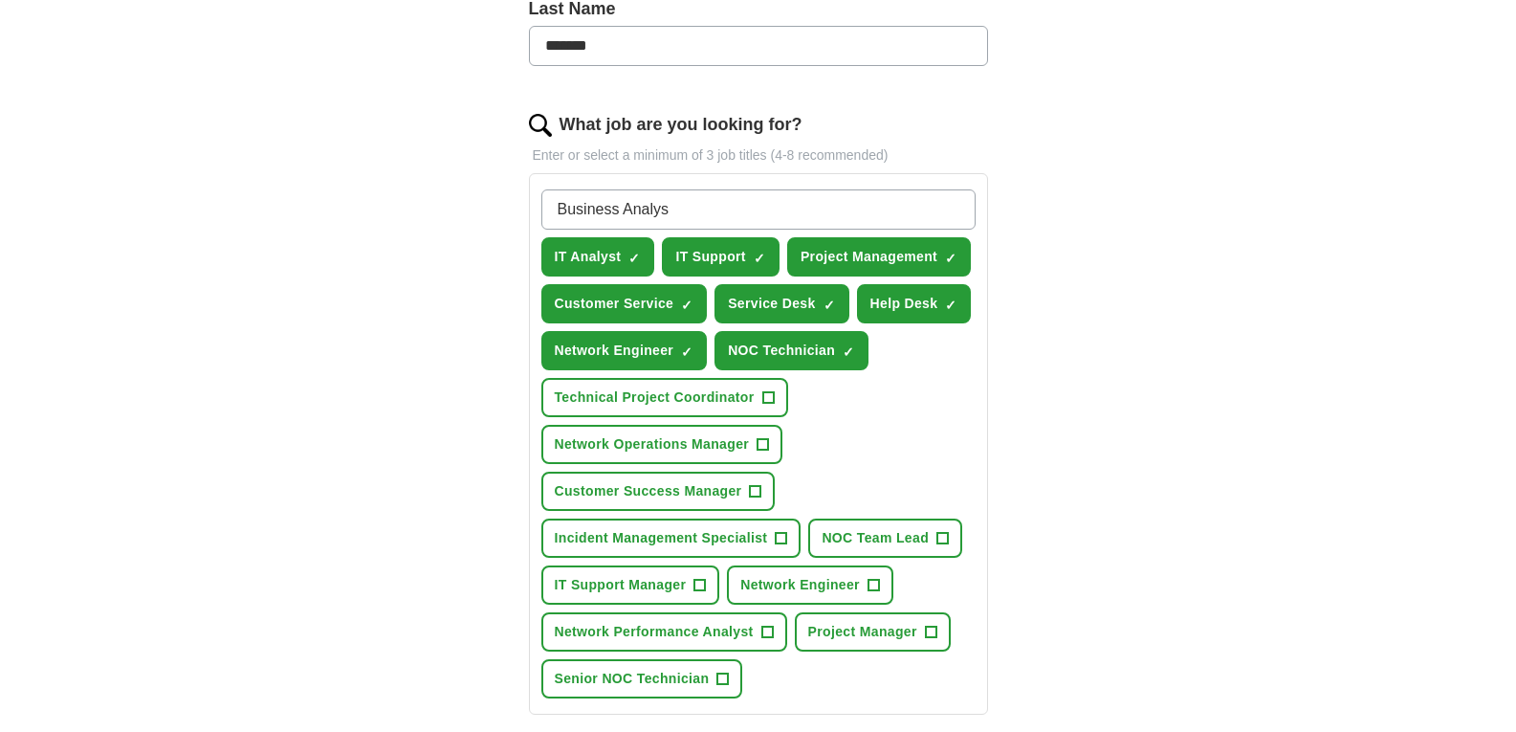
type input "Business Analyst"
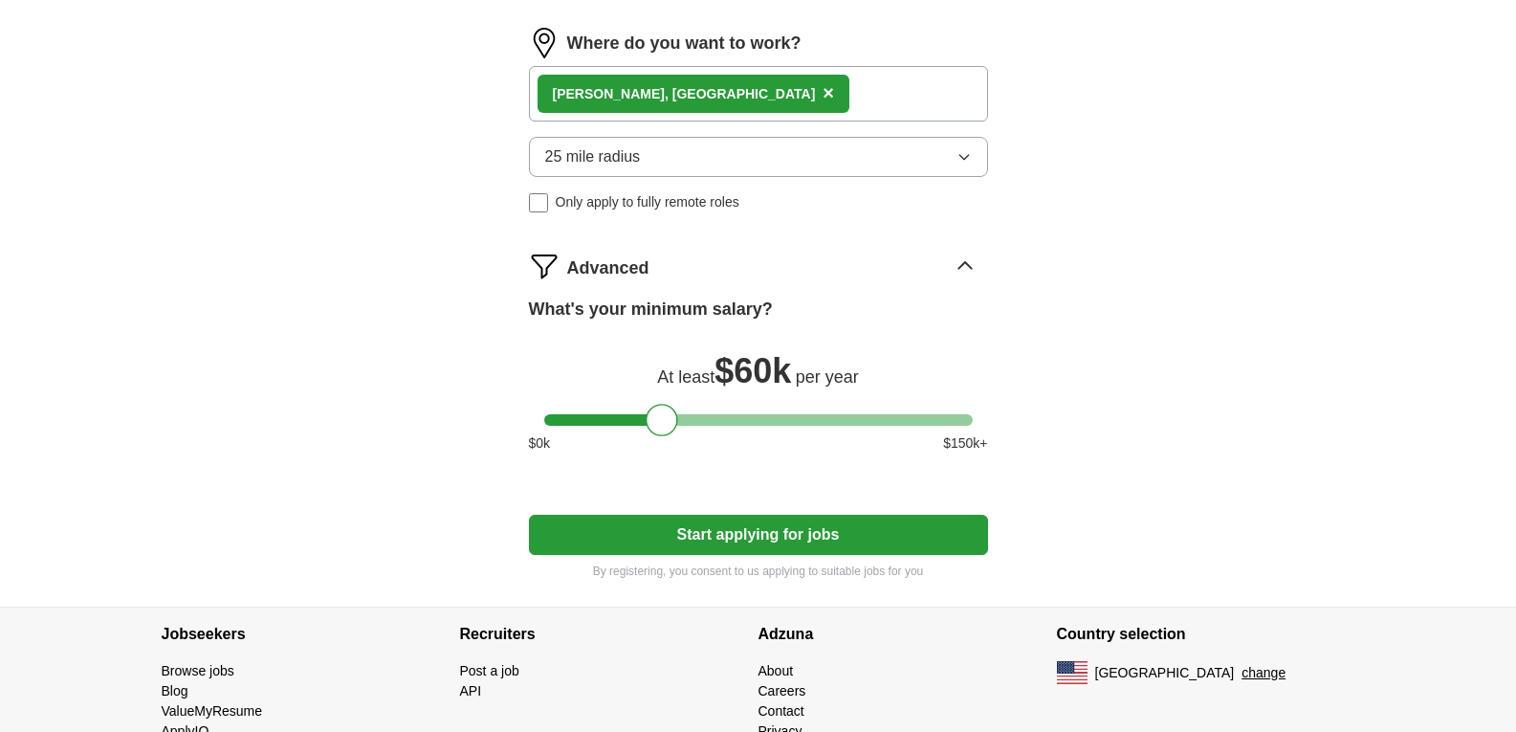
scroll to position [1343, 0]
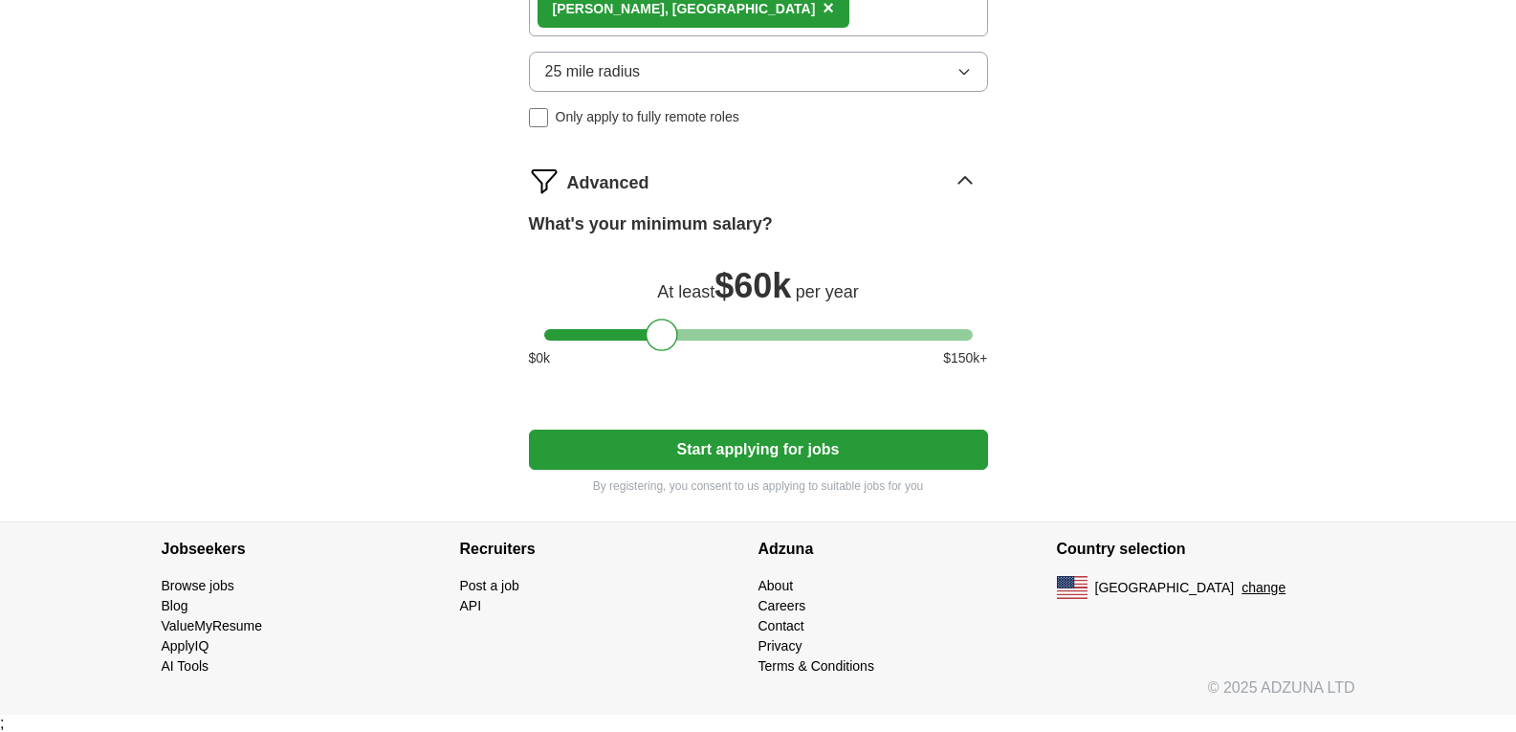
click at [867, 441] on button "Start applying for jobs" at bounding box center [758, 449] width 459 height 40
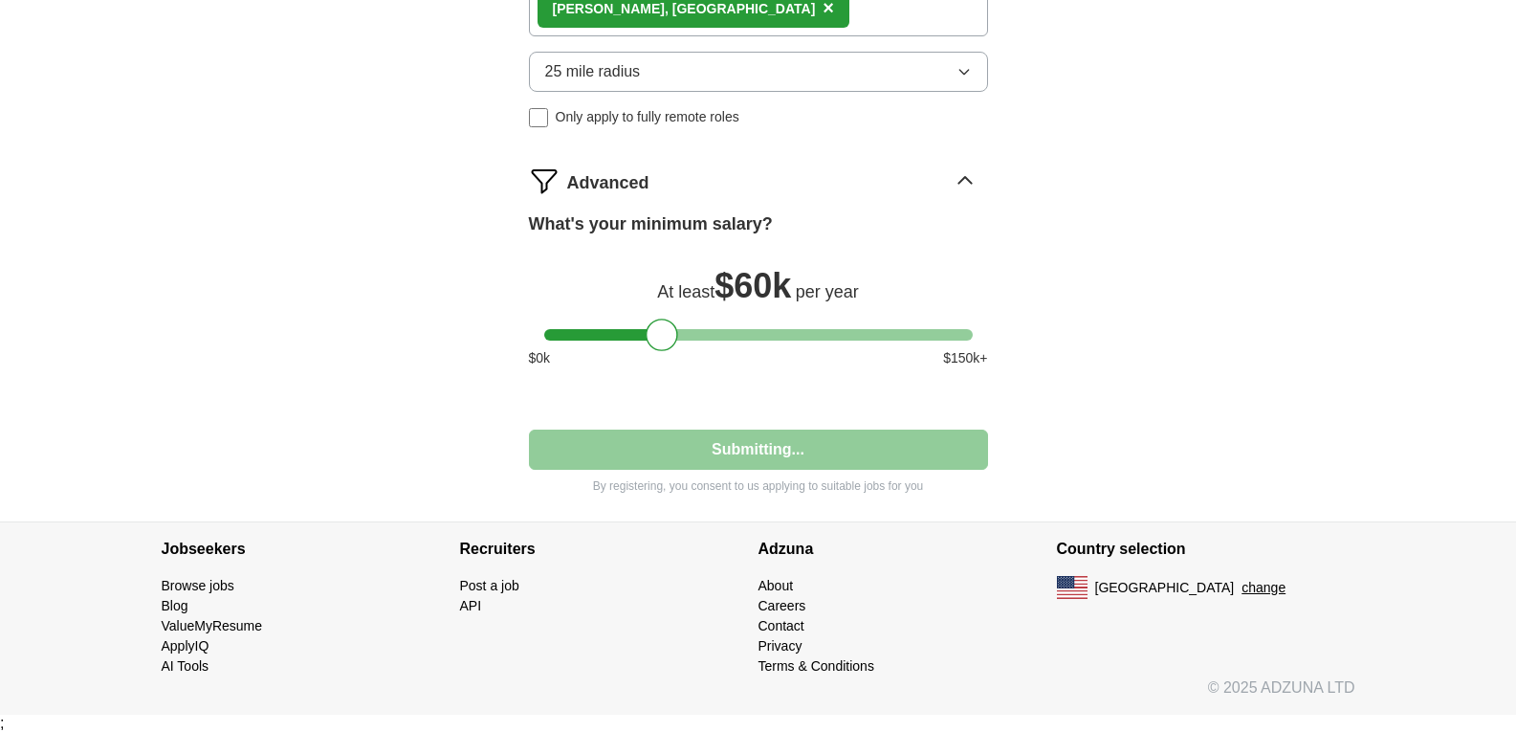
select select "**"
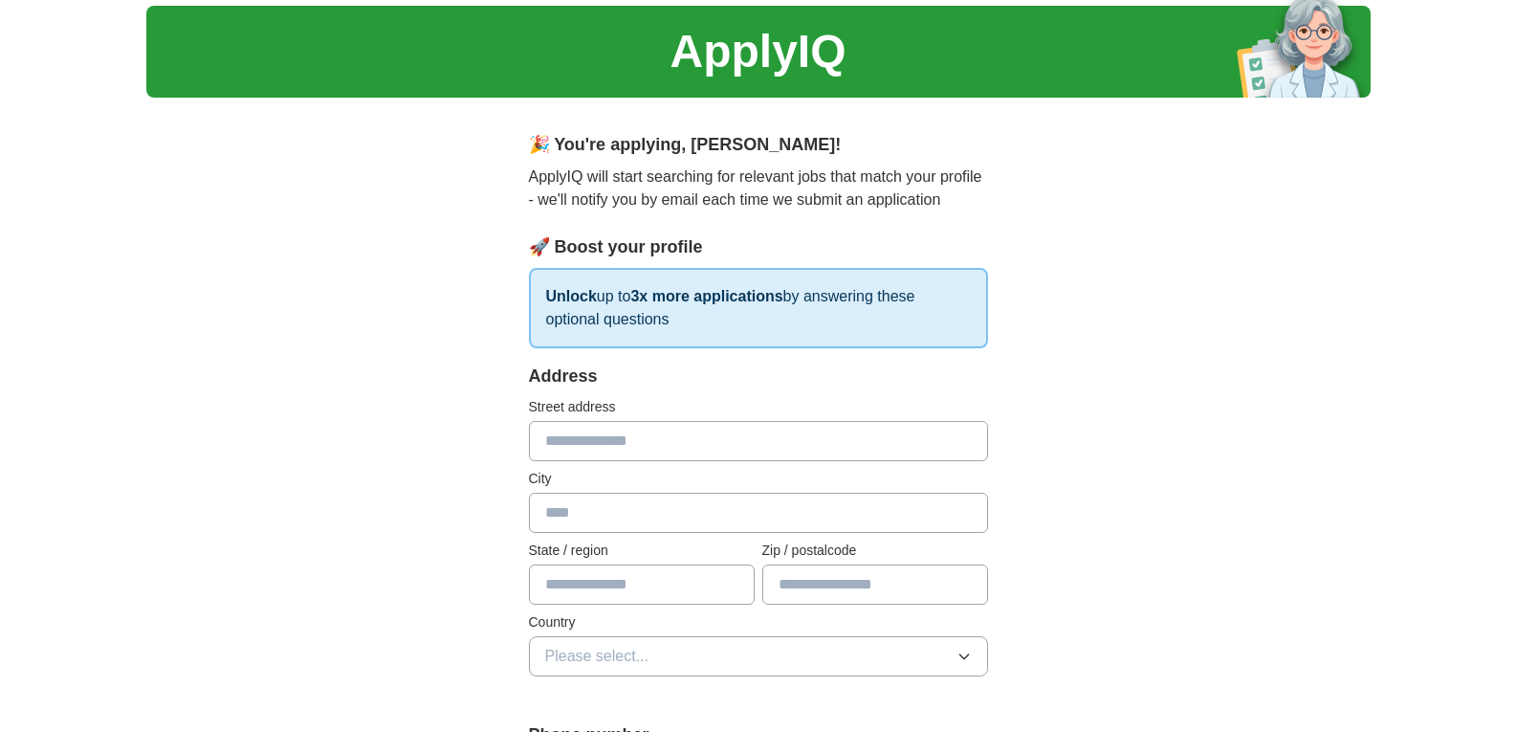
scroll to position [0, 0]
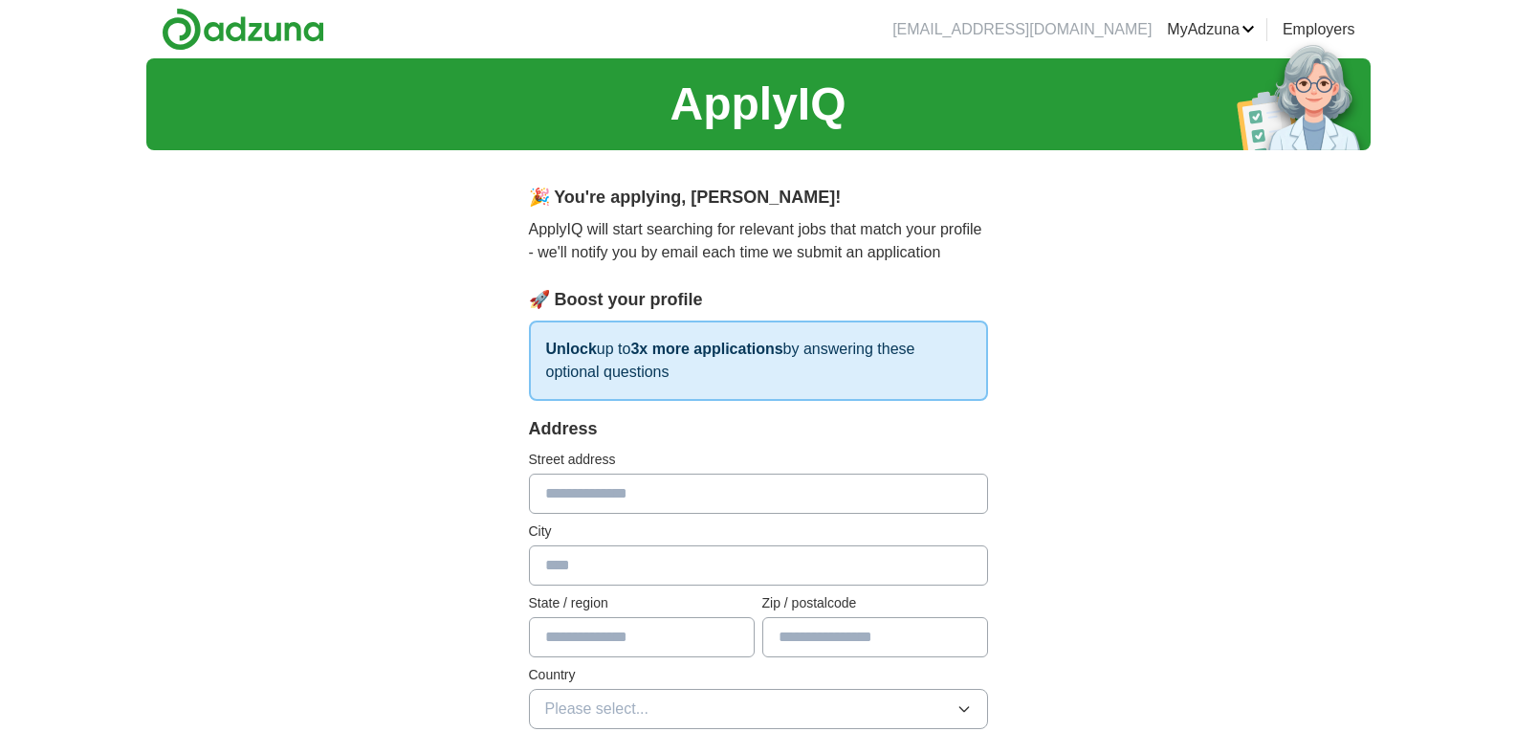
click at [611, 589] on div "Address Street address City State / region Zip / postalcode Country Please sele…" at bounding box center [758, 584] width 459 height 336
click at [621, 578] on input "text" at bounding box center [758, 565] width 459 height 40
type input "*******"
type input "**"
type input "*****"
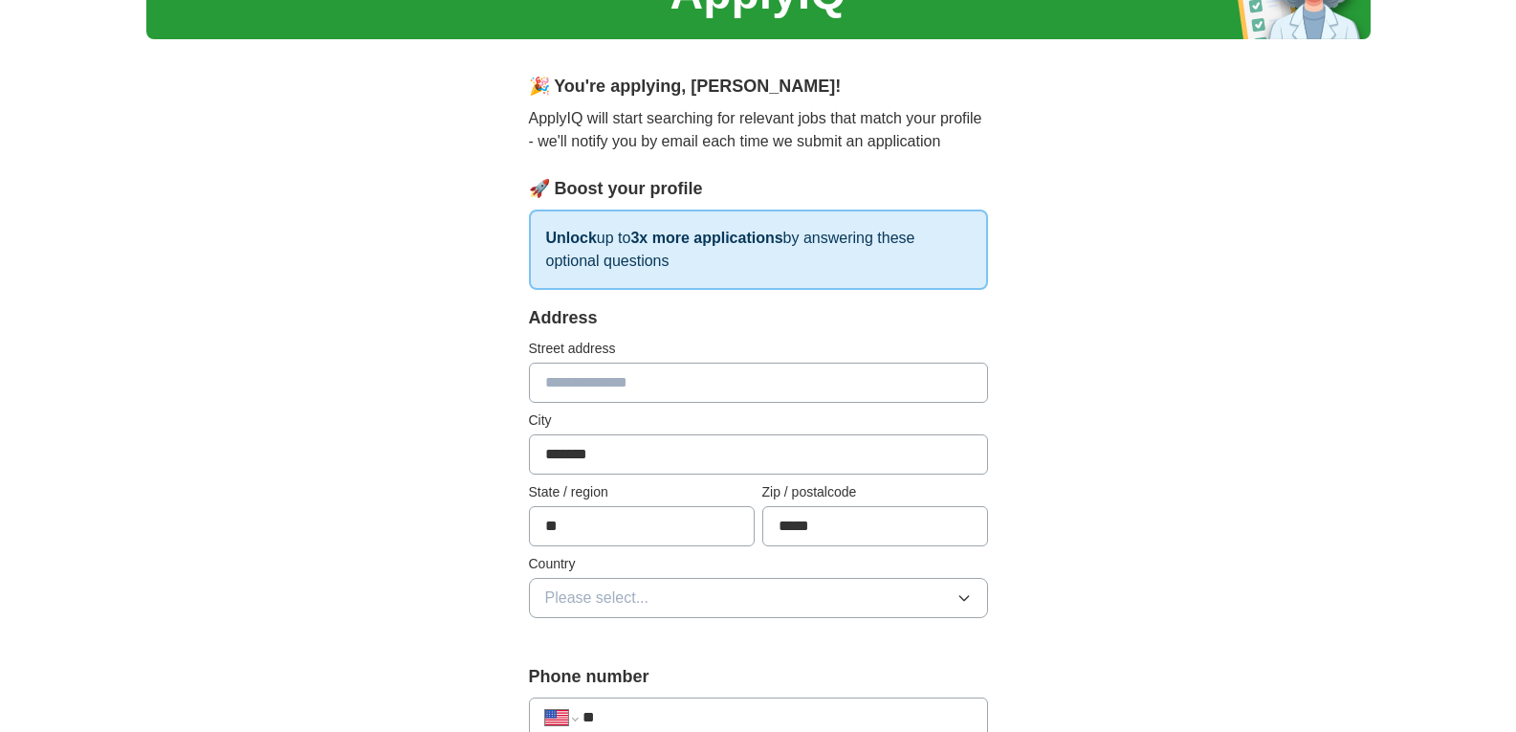
scroll to position [287, 0]
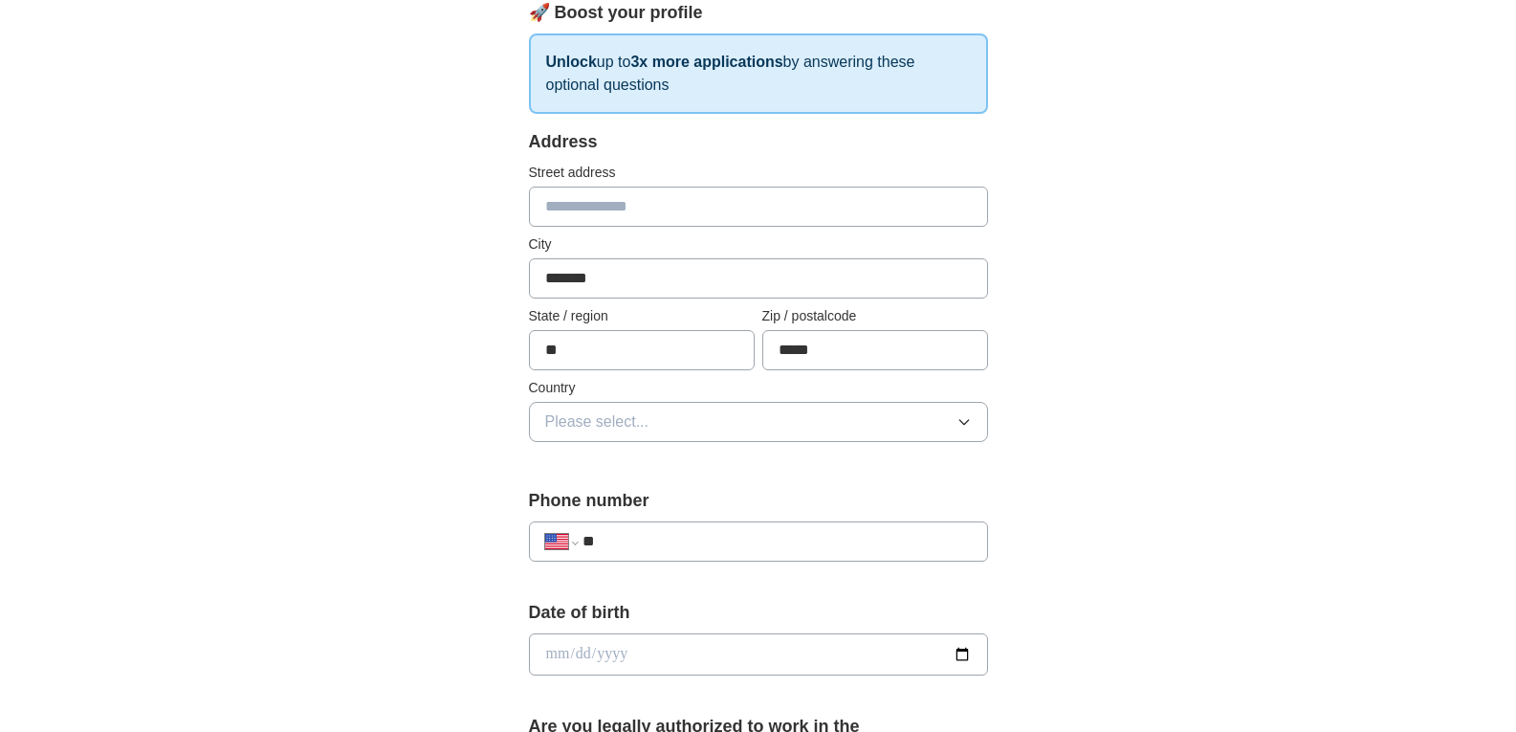
click at [825, 431] on button "Please select..." at bounding box center [758, 422] width 459 height 40
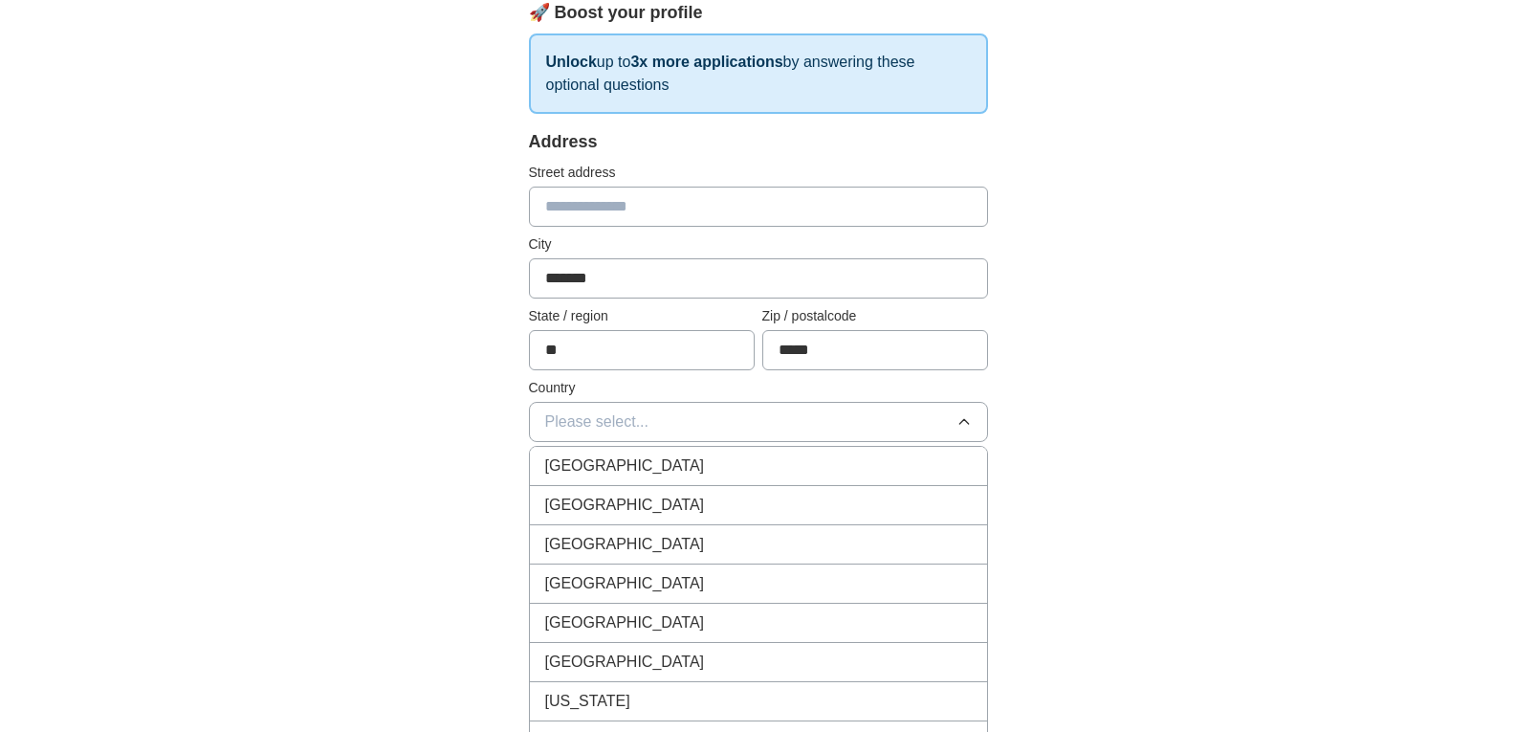
click at [658, 491] on li "[GEOGRAPHIC_DATA]" at bounding box center [758, 505] width 457 height 39
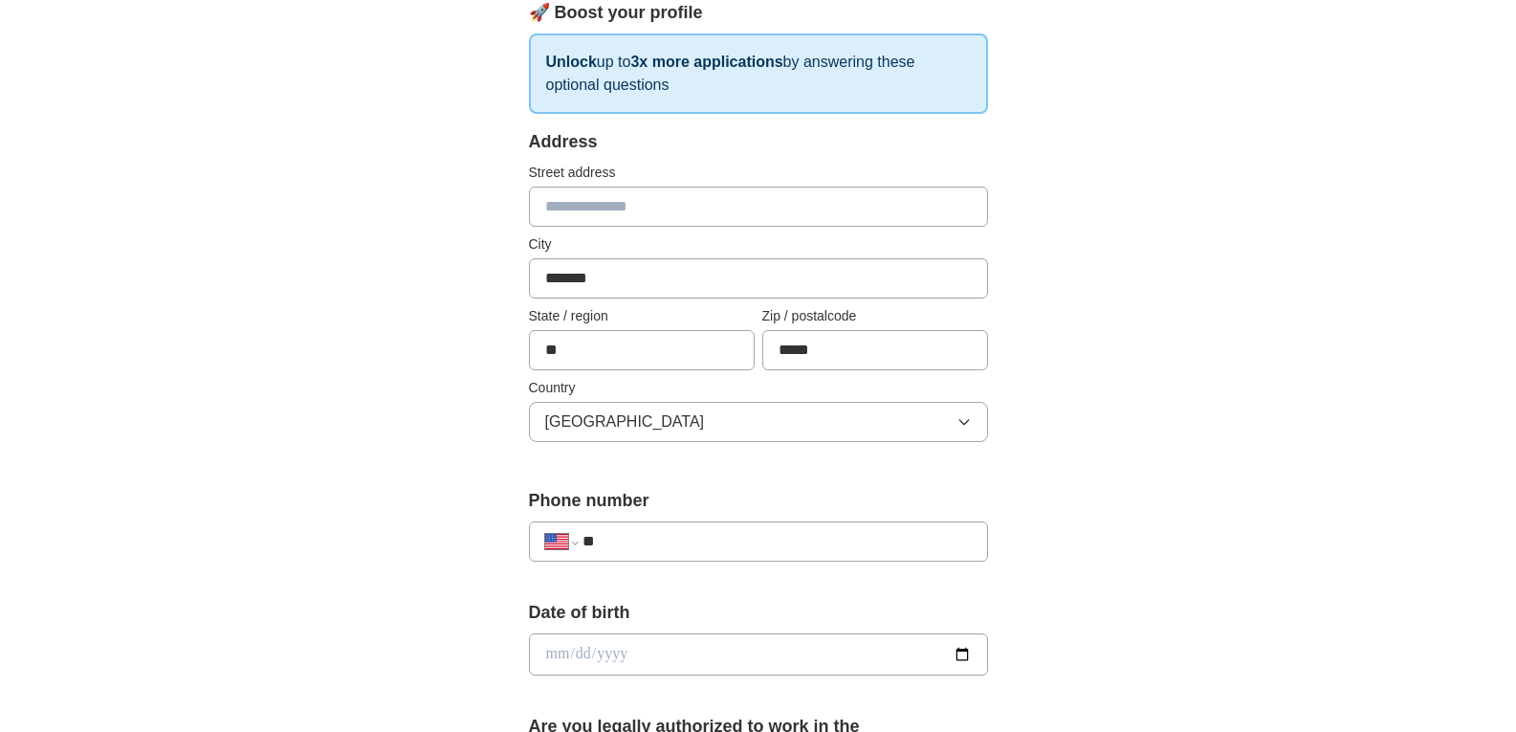
click at [687, 544] on input "**" at bounding box center [777, 541] width 388 height 23
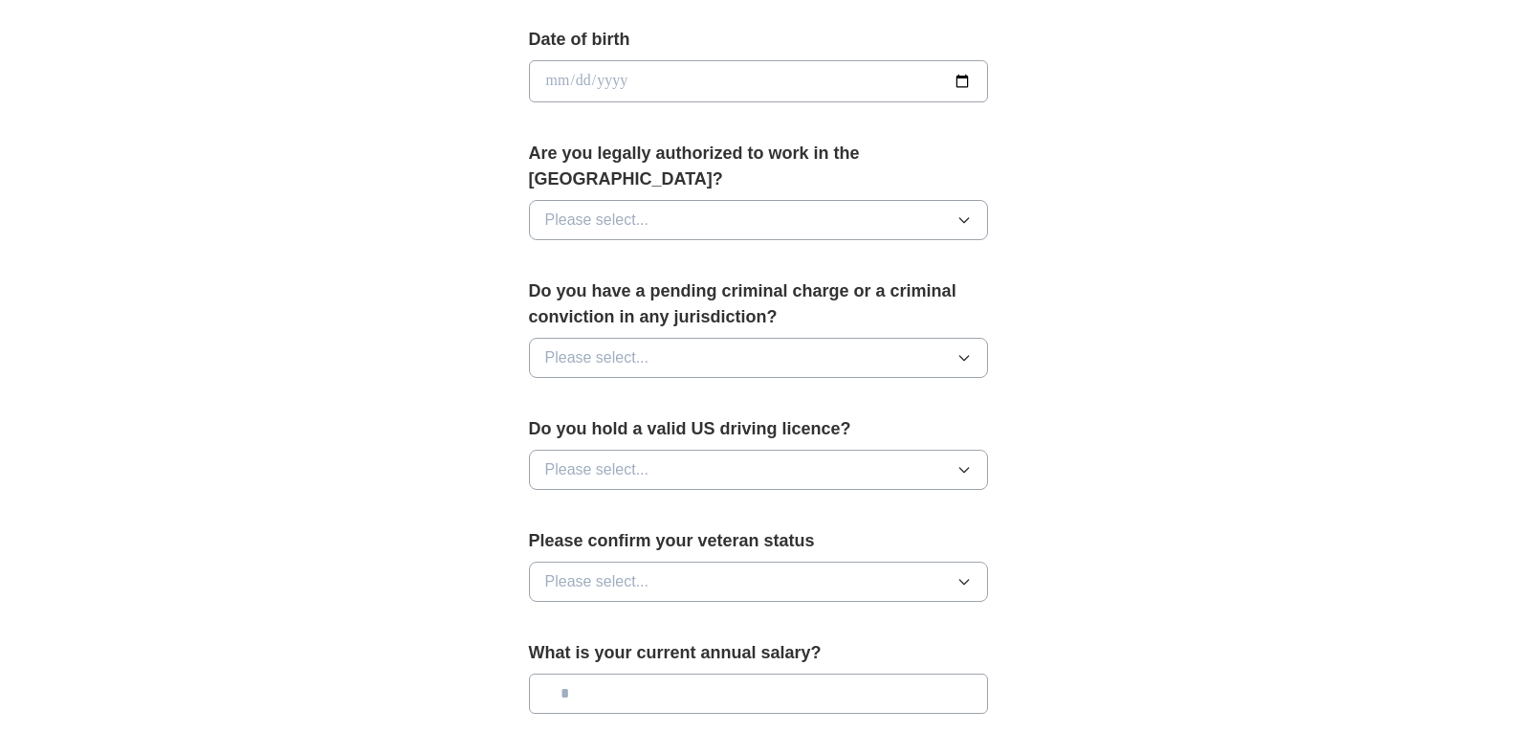
scroll to position [861, 0]
type input "**********"
click at [715, 171] on div "Are you legally authorized to work in the [GEOGRAPHIC_DATA]? Please select..." at bounding box center [758, 197] width 459 height 115
click at [701, 199] on button "Please select..." at bounding box center [758, 219] width 459 height 40
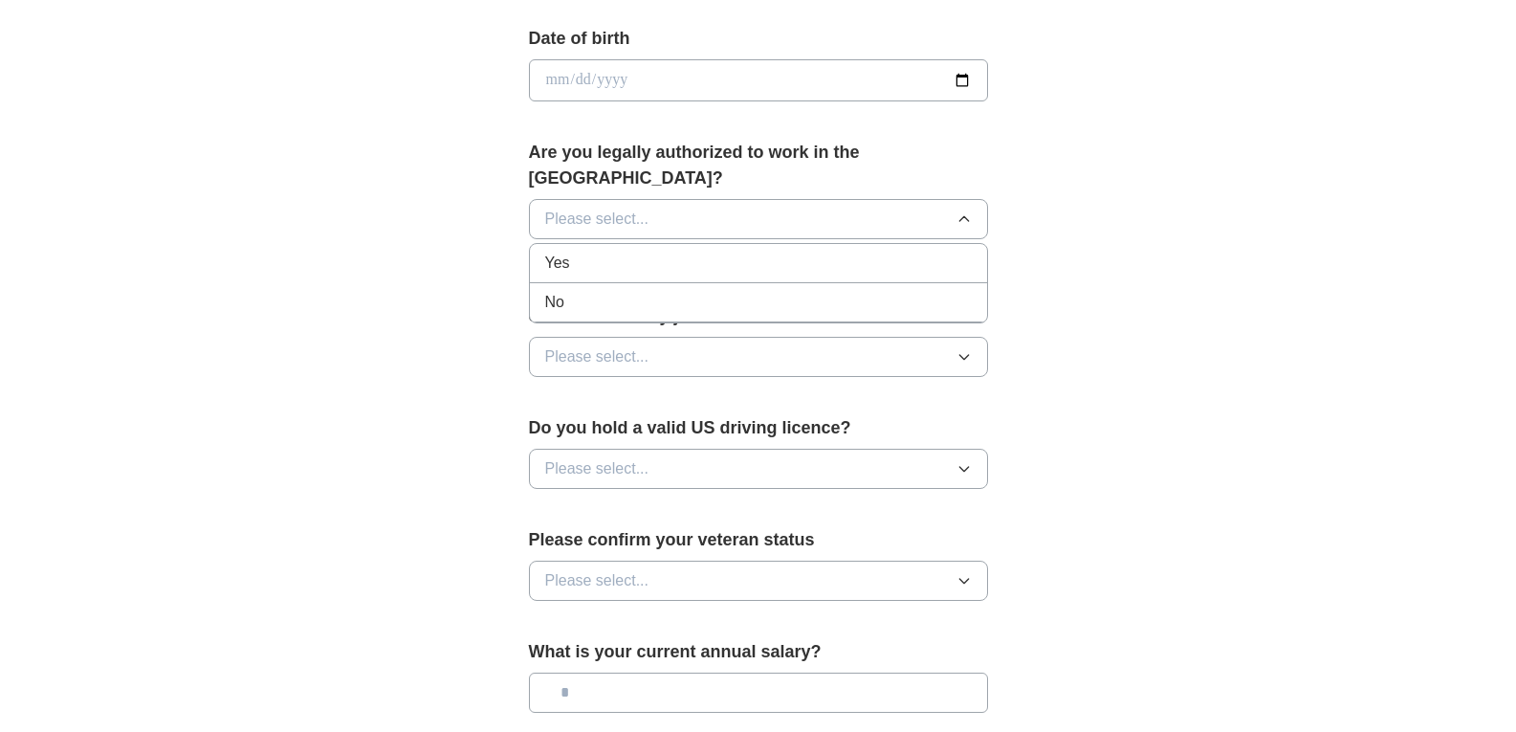
click at [668, 252] on div "Yes" at bounding box center [758, 263] width 427 height 23
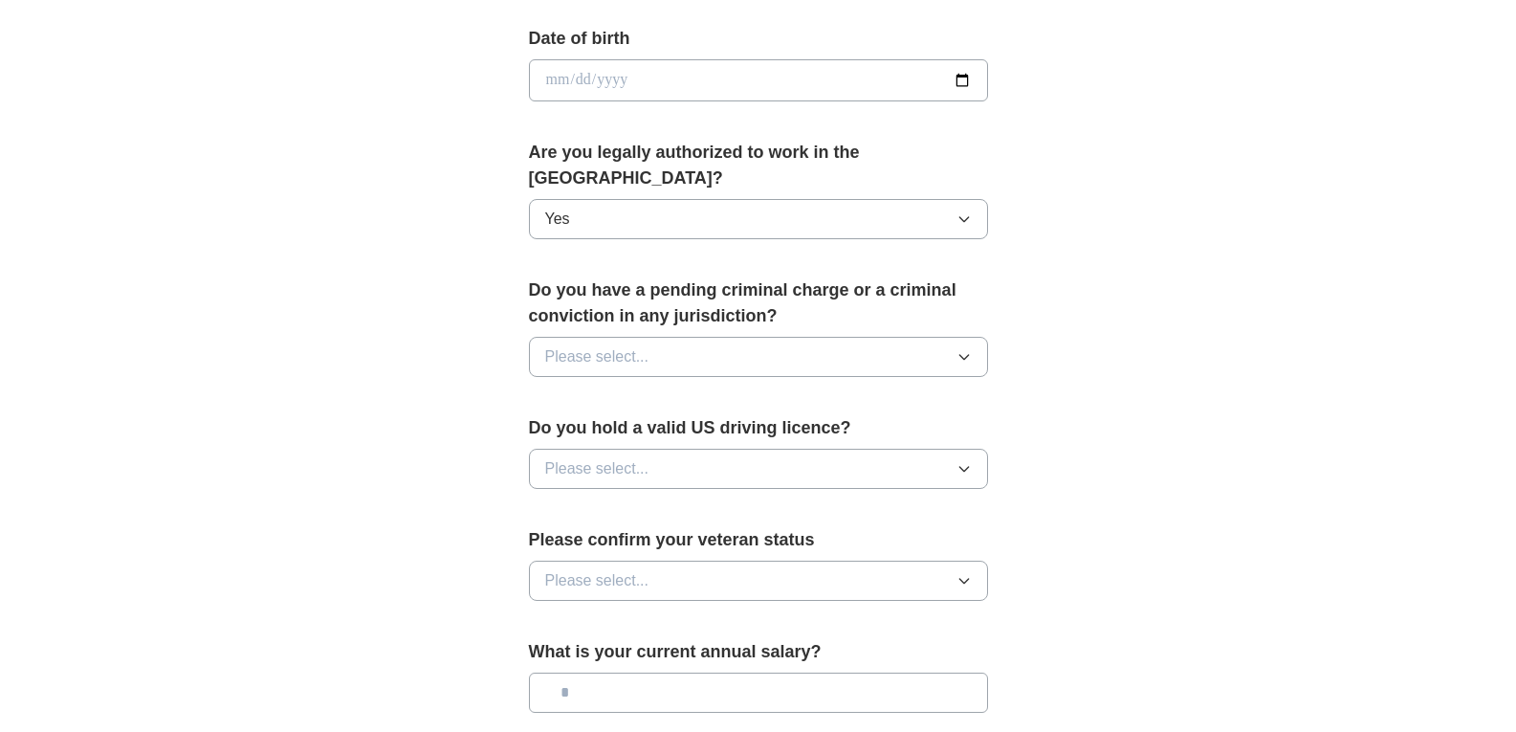
click at [685, 337] on button "Please select..." at bounding box center [758, 357] width 459 height 40
click at [653, 429] on div "No" at bounding box center [758, 440] width 427 height 23
click at [687, 449] on button "Please select..." at bounding box center [758, 469] width 459 height 40
click at [679, 501] on div "Yes" at bounding box center [758, 512] width 427 height 23
click at [668, 561] on button "Please select..." at bounding box center [758, 581] width 459 height 40
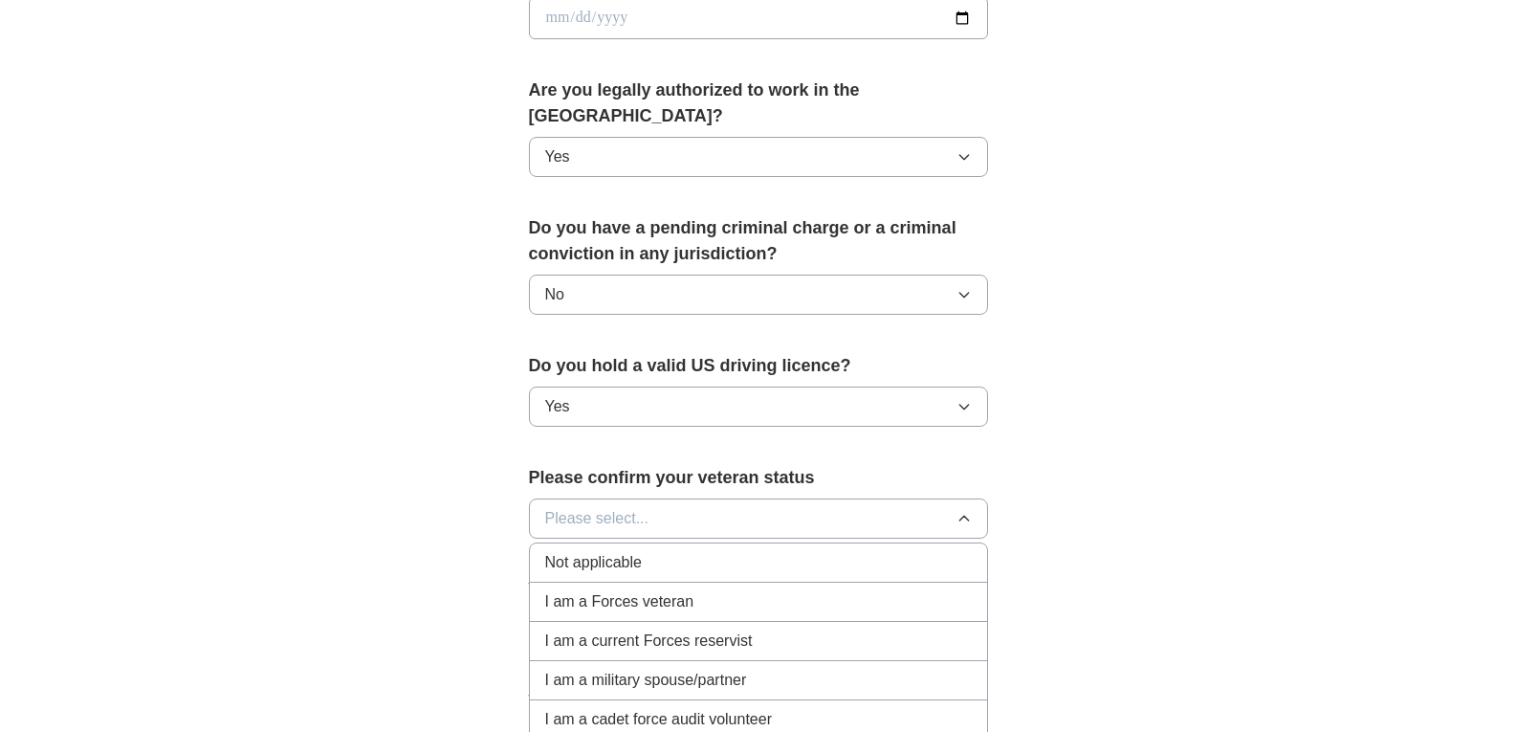
scroll to position [957, 0]
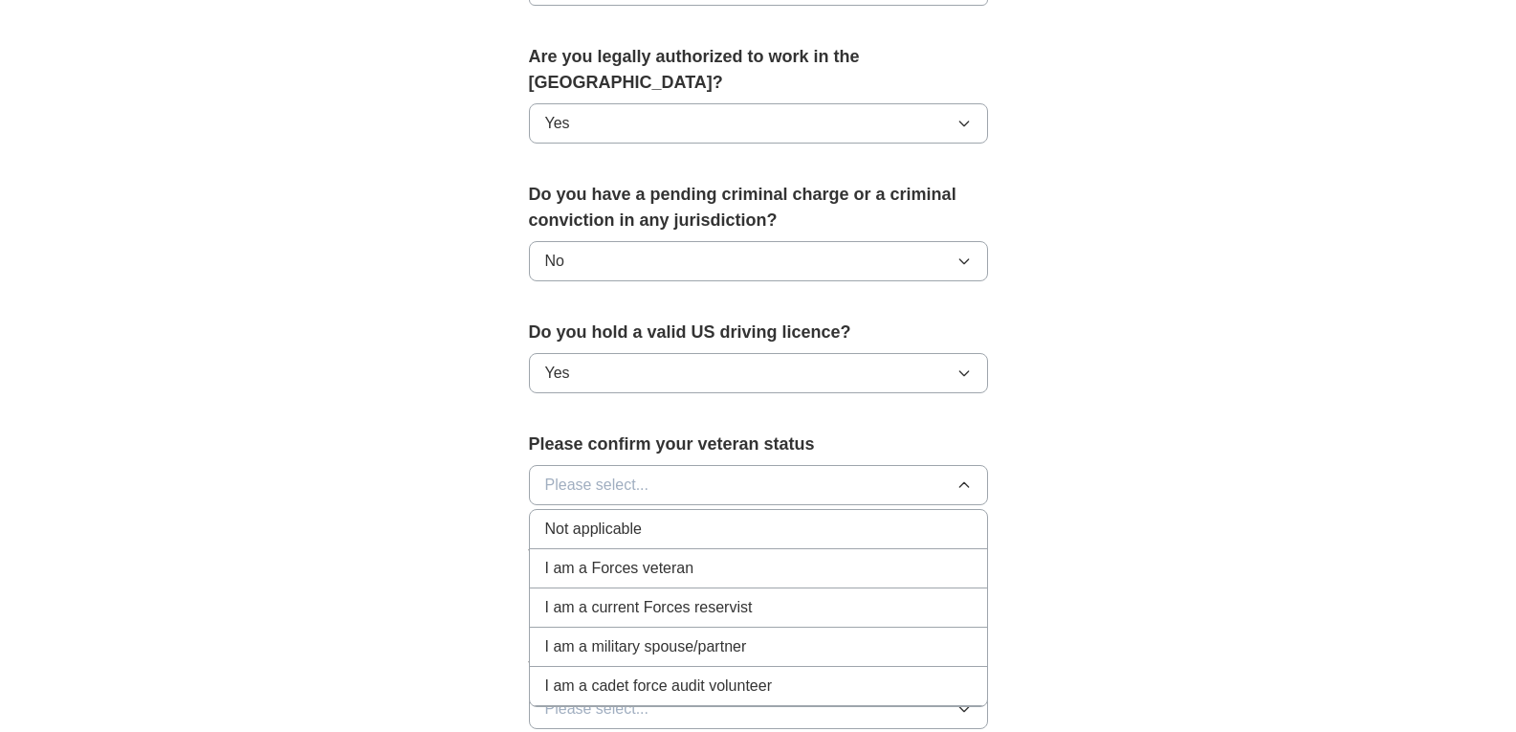
click at [881, 515] on li "Not applicable" at bounding box center [758, 529] width 457 height 39
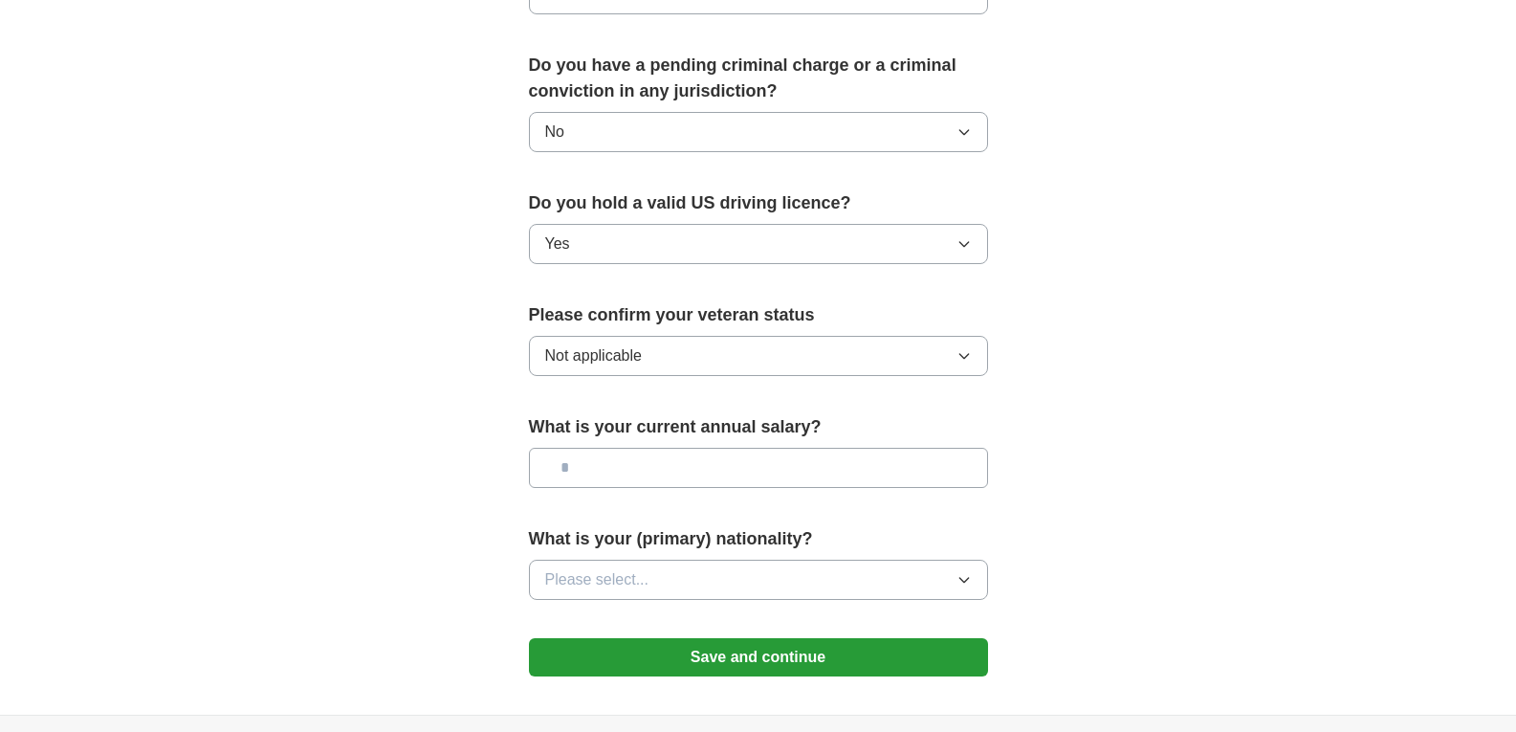
scroll to position [1148, 0]
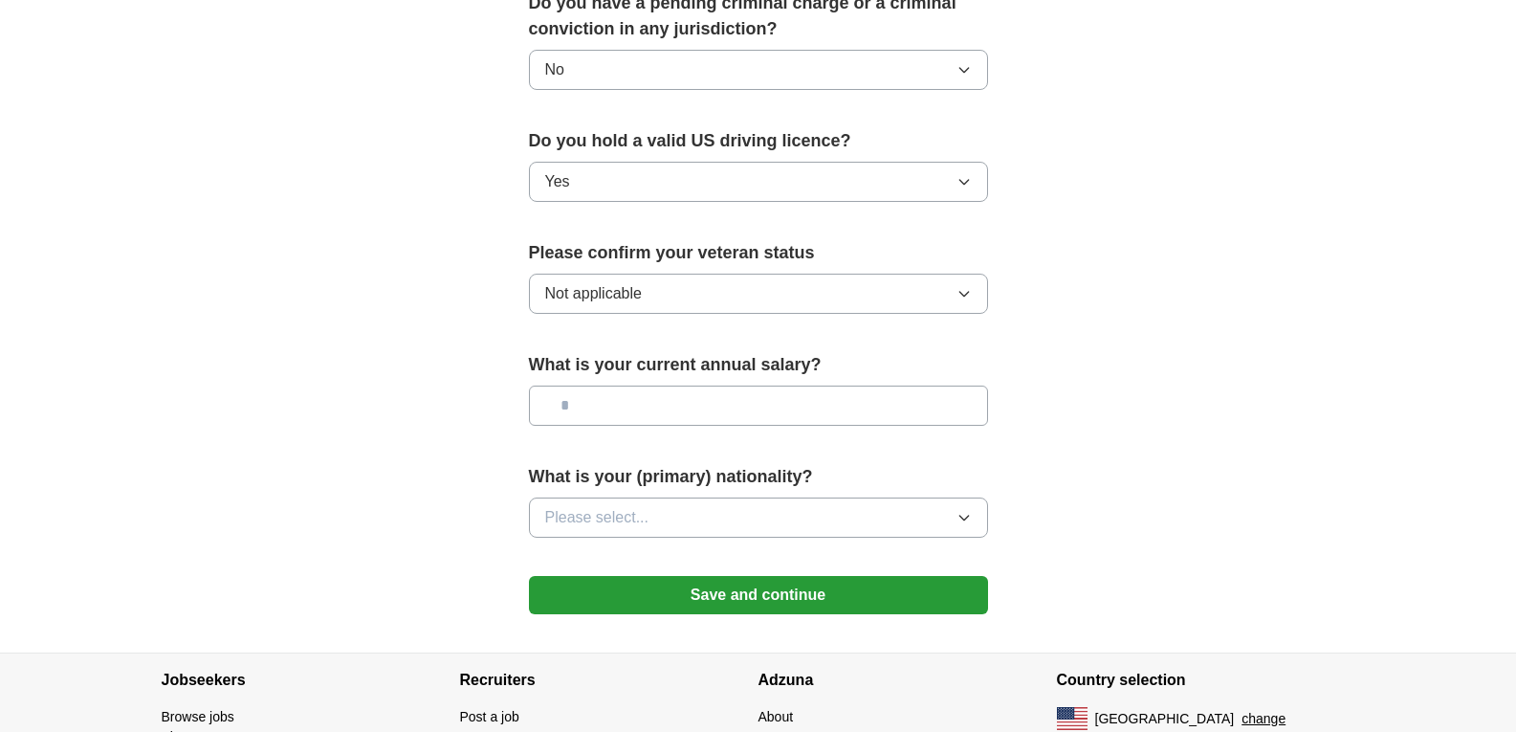
click at [773, 506] on button "Please select..." at bounding box center [758, 517] width 459 height 40
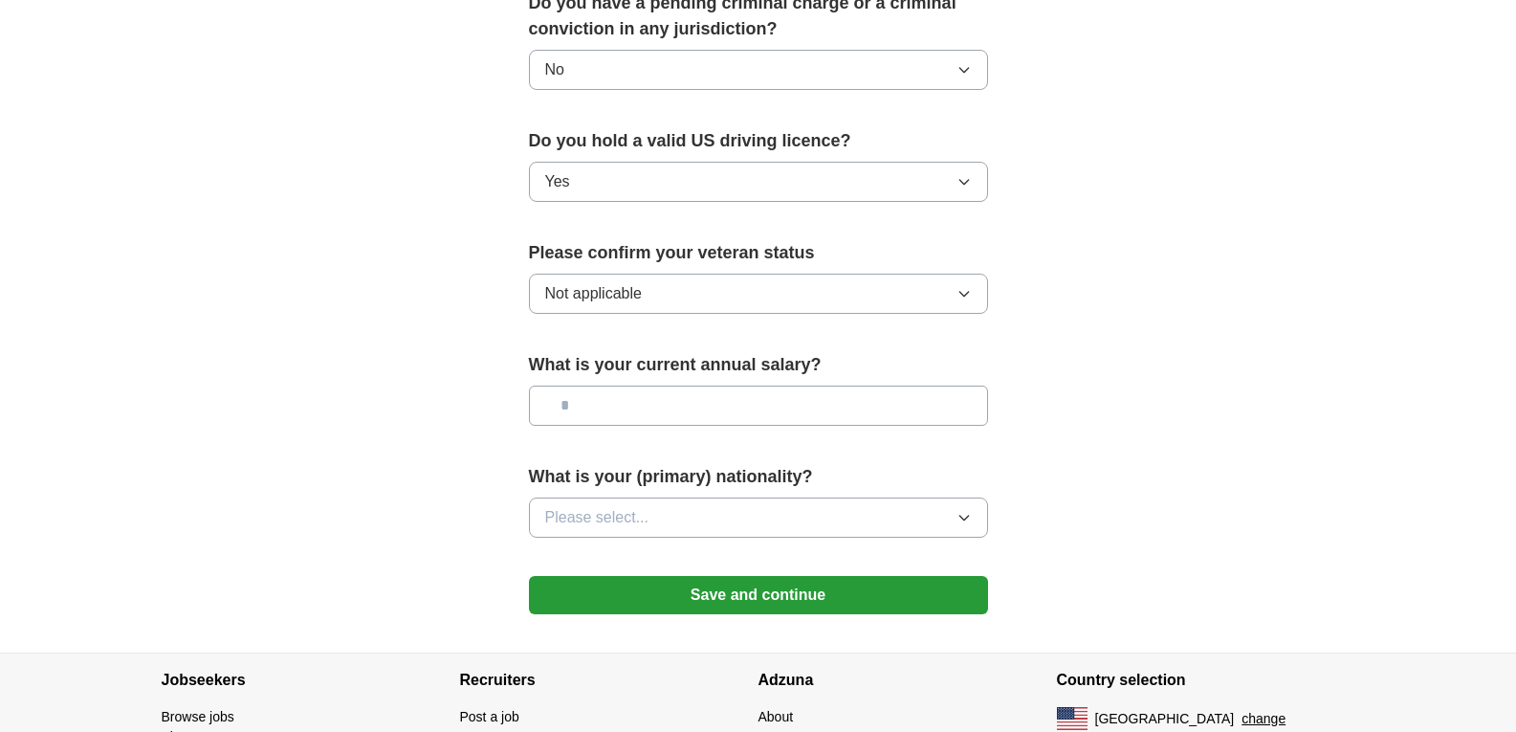
click at [848, 576] on button "Save and continue" at bounding box center [758, 595] width 459 height 38
